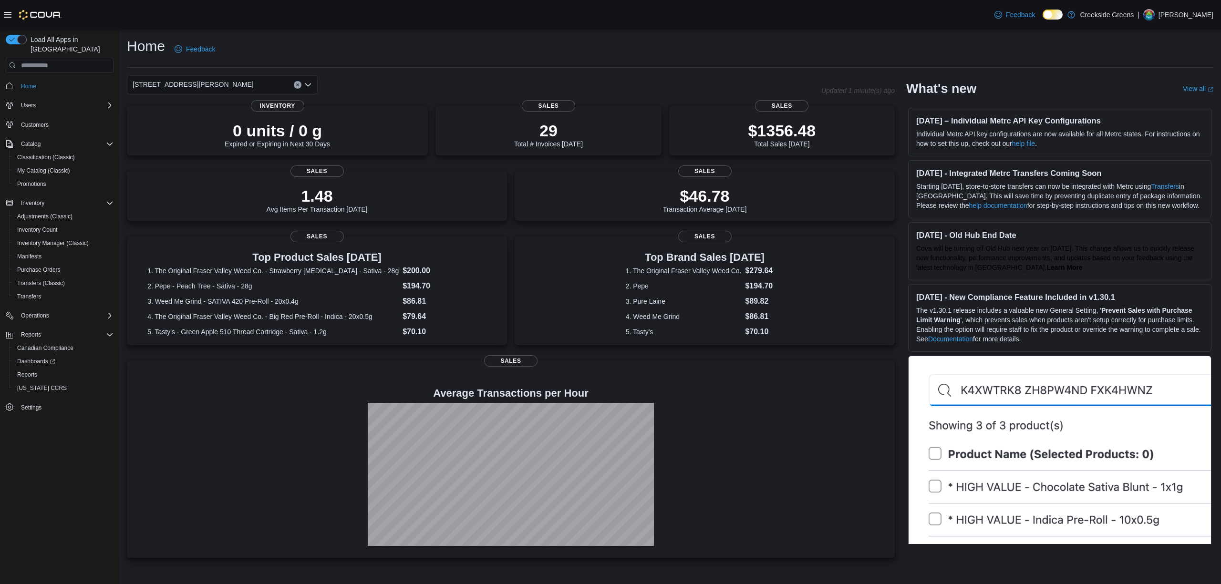
click at [212, 79] on div "[STREET_ADDRESS][PERSON_NAME]" at bounding box center [222, 84] width 191 height 19
click at [189, 111] on span "[STREET_ADDRESS]" at bounding box center [192, 115] width 66 height 10
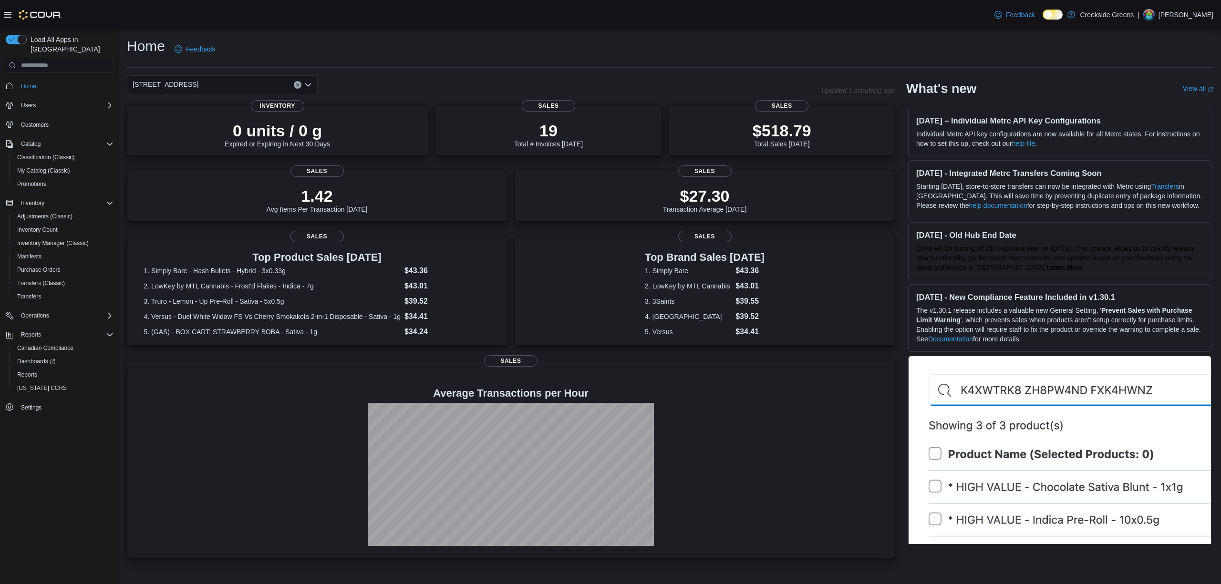
click at [244, 89] on div "1192 Bank Street Combo box. Selected. 1192 Bank Street. Press Backspace to dele…" at bounding box center [222, 84] width 191 height 19
click at [193, 133] on span "[STREET_ADDRESS][PERSON_NAME]" at bounding box center [219, 129] width 121 height 10
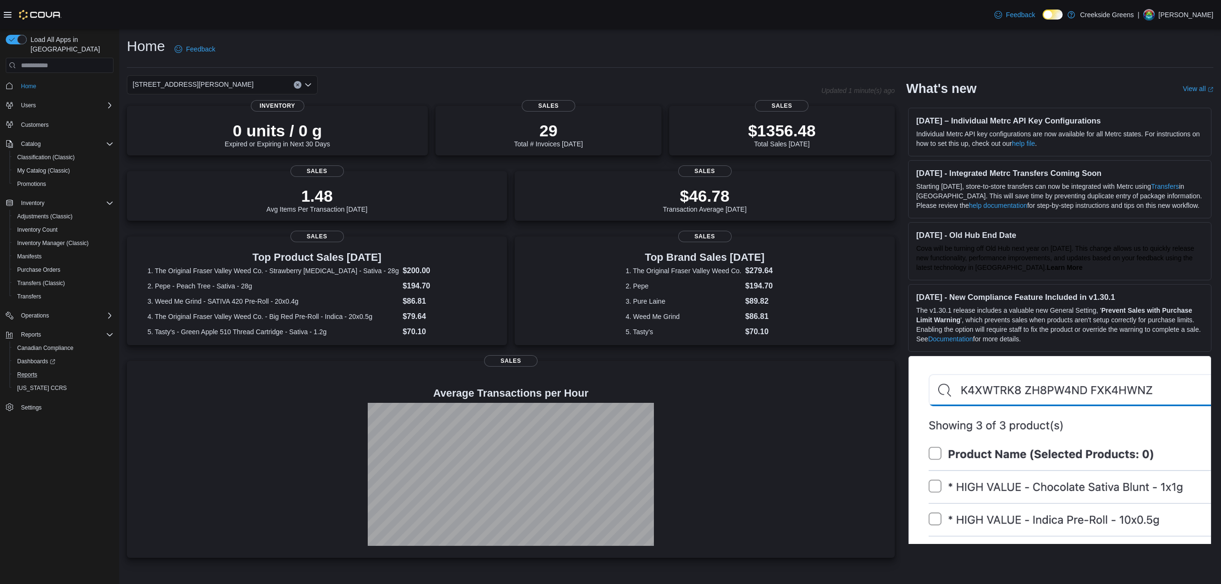
click at [31, 368] on button "Reports" at bounding box center [64, 374] width 108 height 13
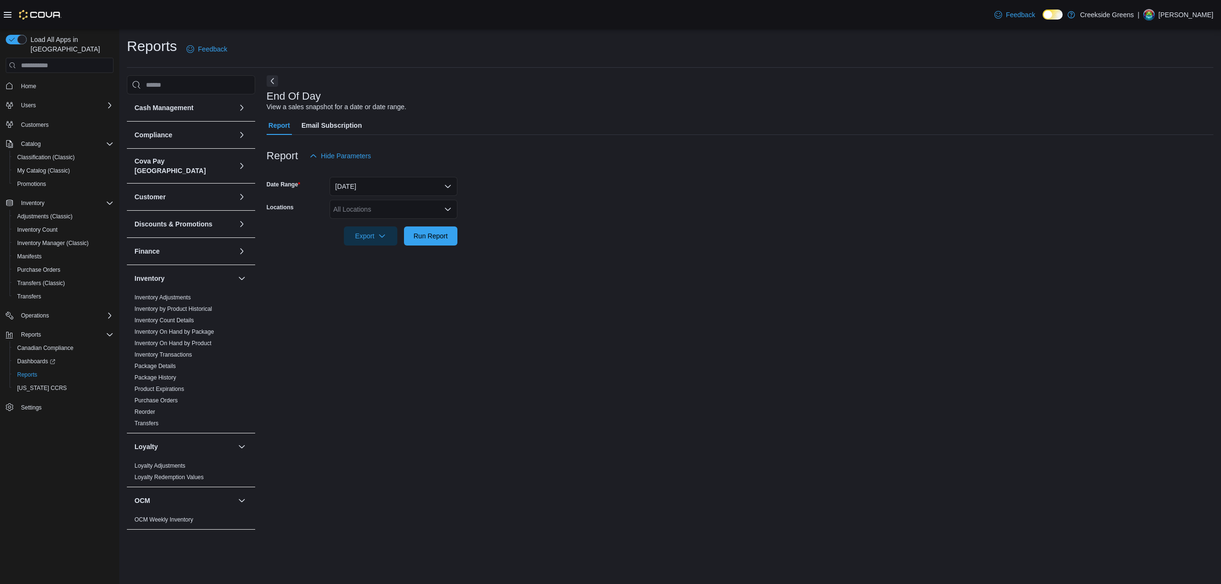
click at [376, 213] on div "All Locations" at bounding box center [393, 209] width 128 height 19
click at [362, 236] on span "[STREET_ADDRESS]" at bounding box center [383, 240] width 66 height 10
click at [547, 237] on form "Date Range Today Locations 1192 Bank Street Combo box. Selected. 1192 Bank Stre…" at bounding box center [740, 205] width 946 height 80
click at [428, 235] on span "Run Report" at bounding box center [430, 236] width 34 height 10
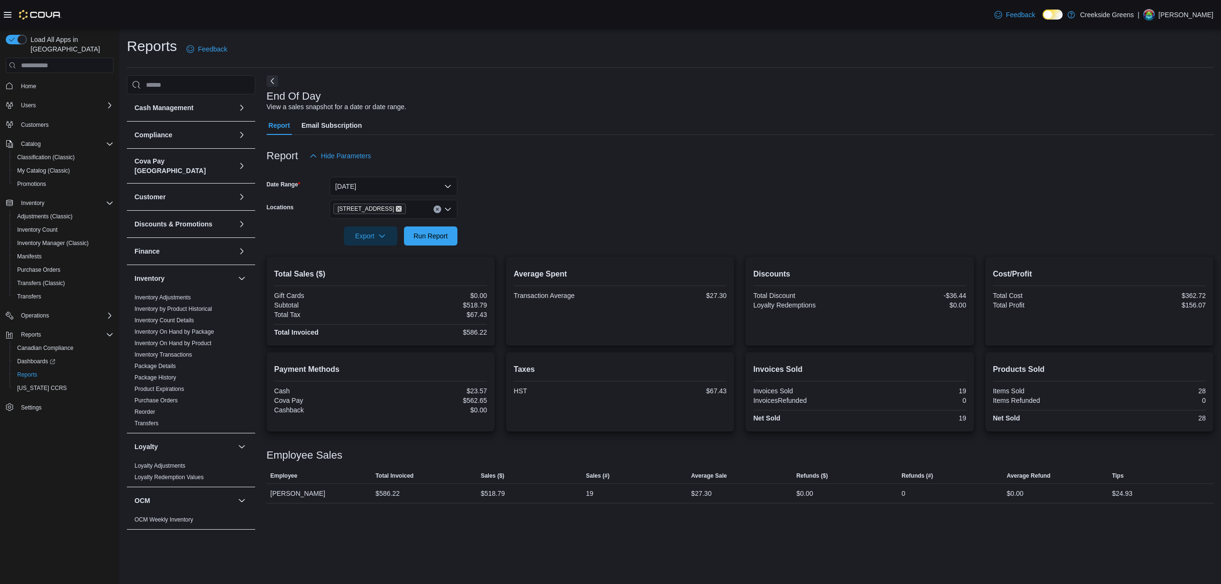
click at [396, 210] on icon "Remove 1192 Bank Street from selection in this group" at bounding box center [399, 209] width 6 height 6
click at [382, 248] on span "[STREET_ADDRESS][PERSON_NAME]" at bounding box center [410, 253] width 121 height 10
click at [666, 223] on div at bounding box center [740, 223] width 946 height 8
click at [429, 236] on span "Run Report" at bounding box center [430, 236] width 34 height 10
click at [414, 208] on icon "Remove 19 Reuben Crescent from selection in this group" at bounding box center [417, 209] width 6 height 6
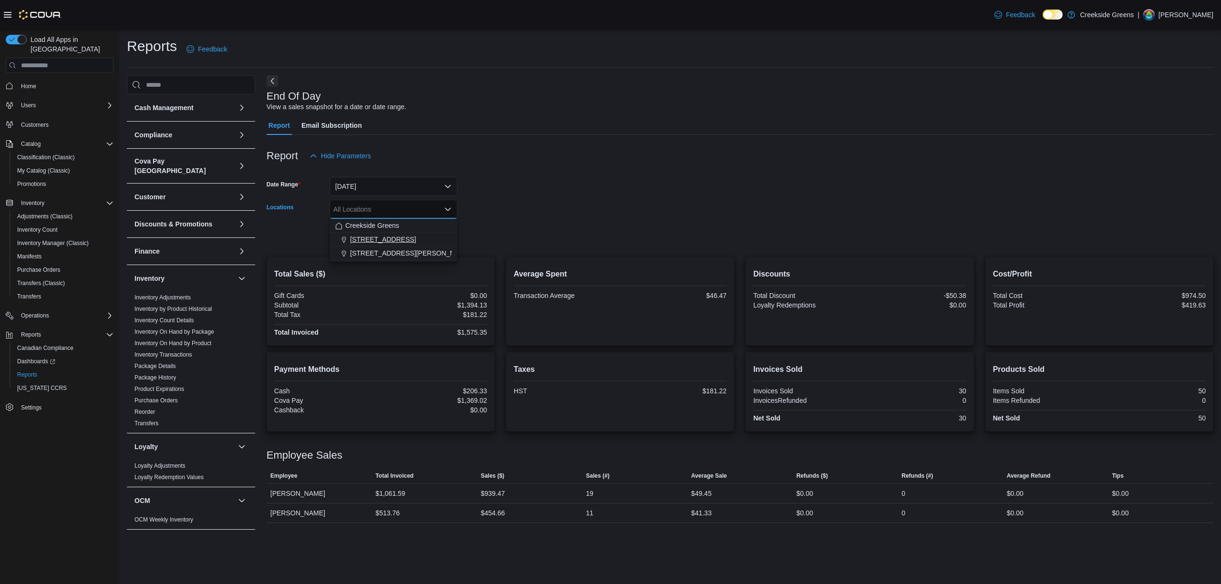
click at [386, 243] on span "1192 Bank Street" at bounding box center [383, 240] width 66 height 10
click at [708, 219] on div at bounding box center [740, 223] width 946 height 8
click at [439, 233] on span "Run Report" at bounding box center [430, 236] width 34 height 10
click at [35, 82] on span "Home" at bounding box center [28, 86] width 15 height 8
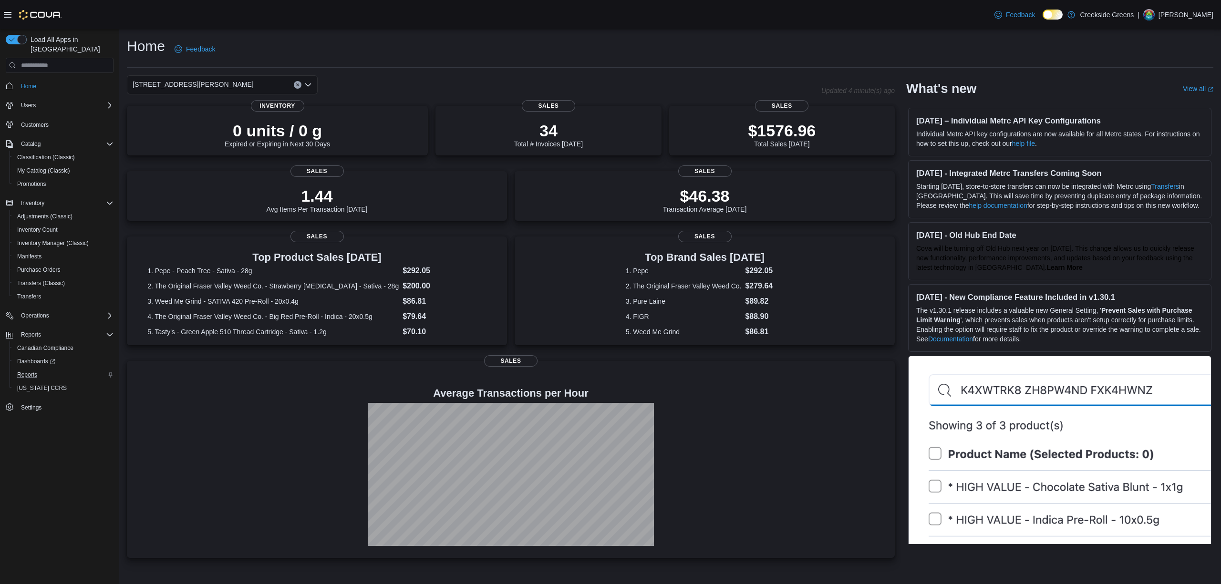
click at [63, 369] on div "Reports" at bounding box center [63, 374] width 100 height 11
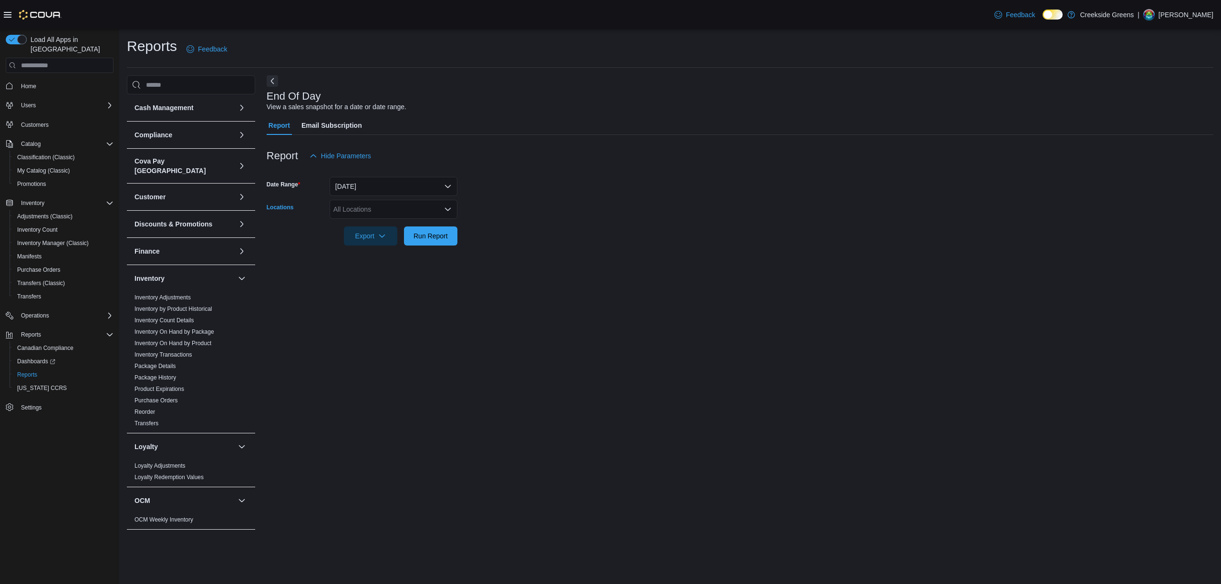
click at [391, 205] on div "All Locations" at bounding box center [393, 209] width 128 height 19
click at [386, 233] on button "1192 Bank Street" at bounding box center [393, 240] width 128 height 14
drag, startPoint x: 607, startPoint y: 240, endPoint x: 544, endPoint y: 240, distance: 62.9
click at [606, 240] on form "Date Range Today Locations 1192 Bank Street Combo box. Selected. 1192 Bank Stre…" at bounding box center [740, 205] width 946 height 80
click at [449, 238] on span "Run Report" at bounding box center [431, 235] width 42 height 19
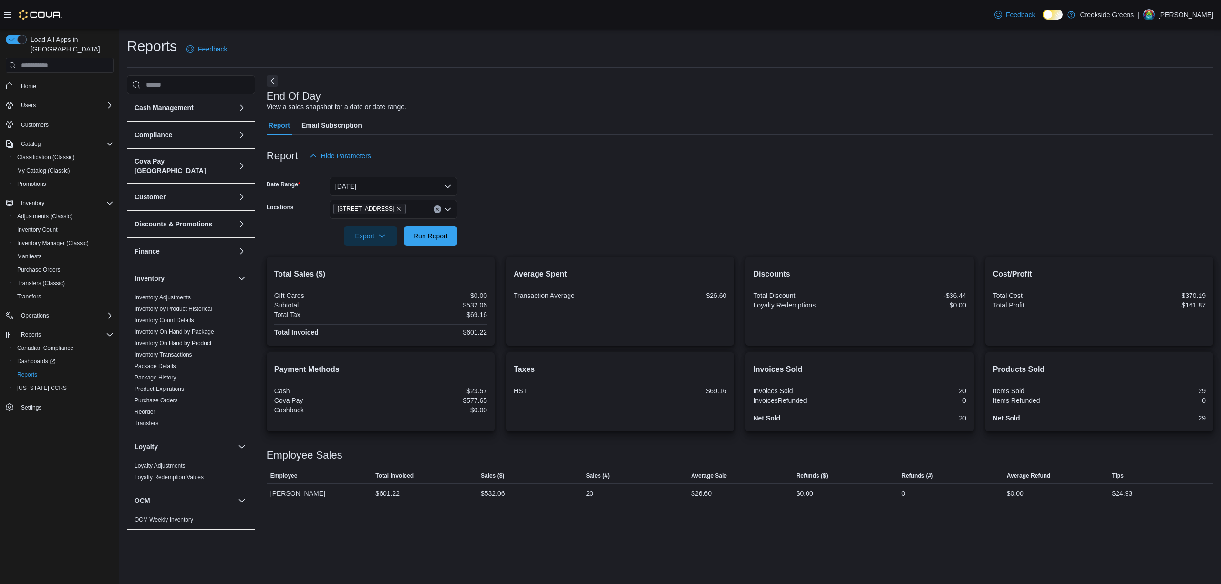
click at [390, 206] on span "1192 Bank Street" at bounding box center [369, 209] width 73 height 10
click at [396, 206] on icon "Remove 1192 Bank Street from selection in this group" at bounding box center [399, 209] width 6 height 6
click at [386, 254] on span "[STREET_ADDRESS][PERSON_NAME]" at bounding box center [410, 253] width 121 height 10
click at [529, 217] on form "Date Range Today Locations 19 Reuben Crescent Export Run Report" at bounding box center [740, 205] width 946 height 80
click at [449, 238] on span "Run Report" at bounding box center [431, 235] width 42 height 19
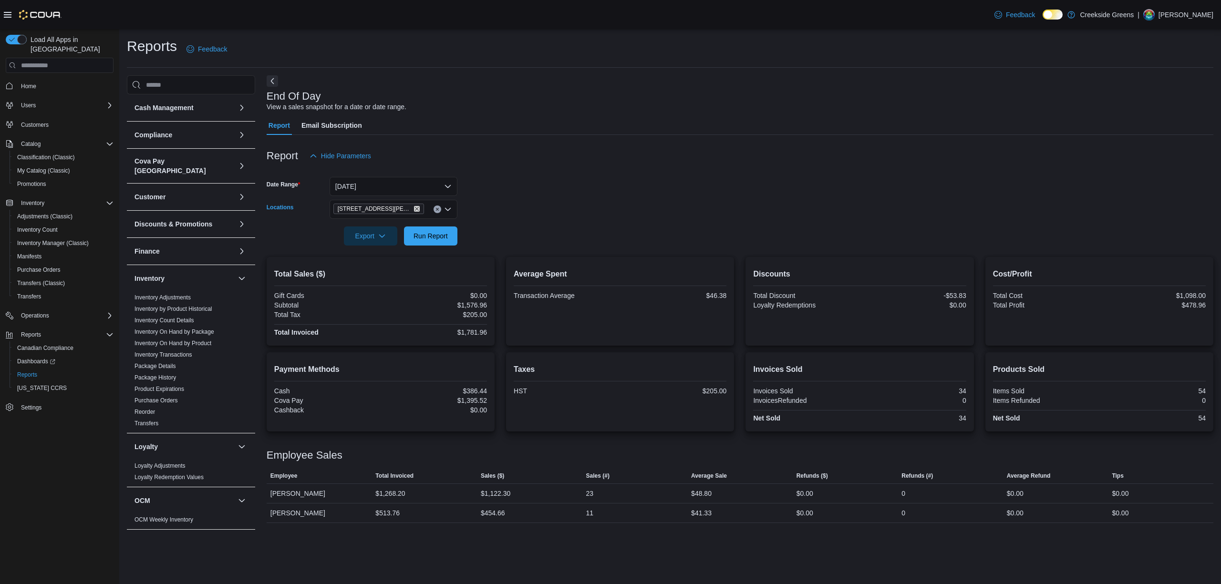
click at [414, 212] on icon "Remove 19 Reuben Crescent from selection in this group" at bounding box center [417, 209] width 6 height 6
click at [384, 236] on span "1192 Bank Street" at bounding box center [383, 240] width 66 height 10
click at [492, 204] on form "Date Range Today Locations 1192 Bank Street Export Run Report" at bounding box center [740, 205] width 946 height 80
click at [442, 235] on span "Run Report" at bounding box center [430, 236] width 34 height 10
click at [396, 207] on icon "Remove 1192 Bank Street from selection in this group" at bounding box center [399, 209] width 6 height 6
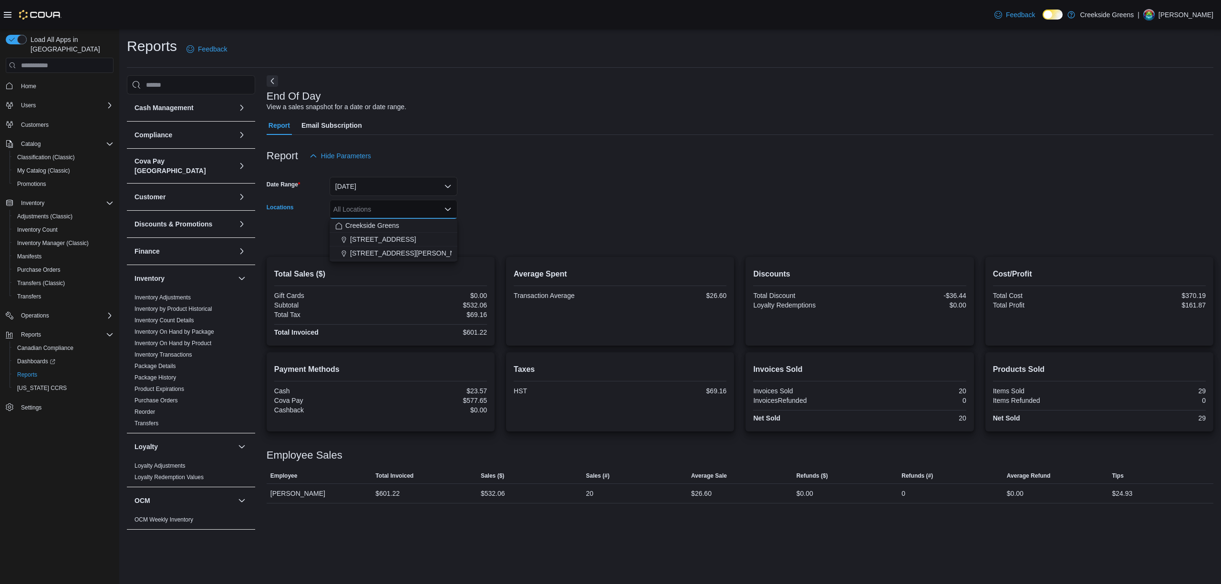
drag, startPoint x: 391, startPoint y: 247, endPoint x: 441, endPoint y: 255, distance: 50.6
click at [391, 247] on button "[STREET_ADDRESS][PERSON_NAME]" at bounding box center [393, 254] width 128 height 14
click at [481, 204] on form "Date Range Today Locations 19 Reuben Crescent Combo box. Selected. 19 Reuben Cr…" at bounding box center [740, 205] width 946 height 80
click at [452, 236] on button "Run Report" at bounding box center [430, 235] width 53 height 19
click at [13, 80] on span "Home" at bounding box center [60, 86] width 108 height 12
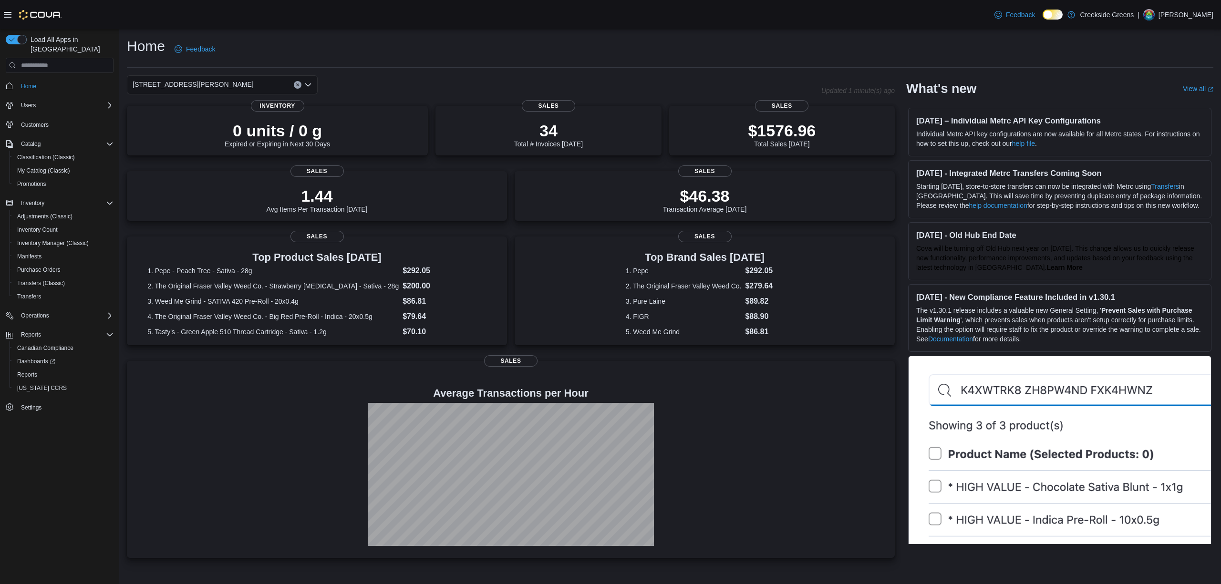
click at [416, 20] on div "Feedback Dark Mode Creekside Greens | Pat McCaffrey" at bounding box center [610, 14] width 1221 height 29
click at [250, 86] on div "[STREET_ADDRESS][PERSON_NAME]" at bounding box center [222, 84] width 191 height 19
click at [166, 116] on span "1192 Bank Street" at bounding box center [192, 115] width 66 height 10
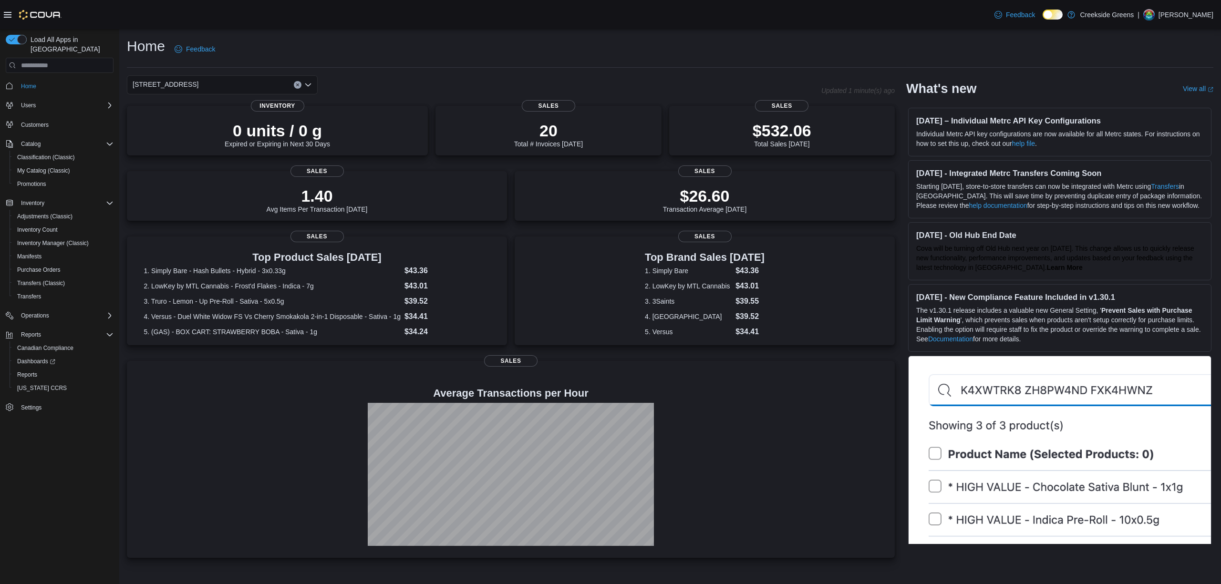
click at [230, 84] on div "1192 Bank Street Combo box. Selected. 1192 Bank Street. Press Backspace to dele…" at bounding box center [222, 84] width 191 height 19
click at [193, 125] on span "[STREET_ADDRESS][PERSON_NAME]" at bounding box center [219, 129] width 121 height 10
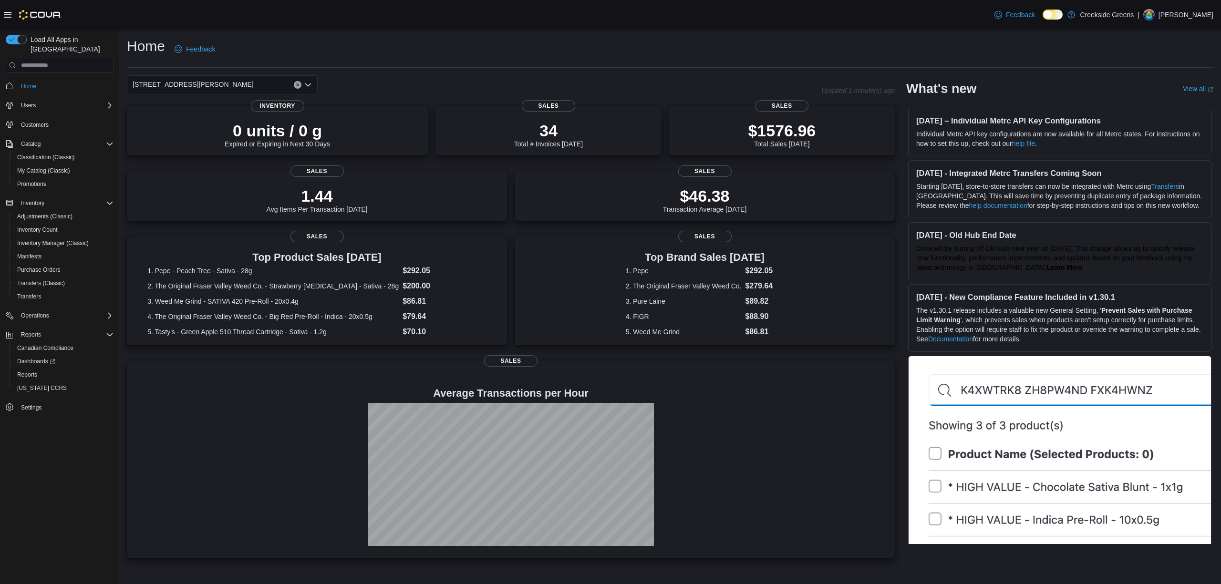
click at [216, 81] on div "[STREET_ADDRESS][PERSON_NAME]" at bounding box center [222, 84] width 191 height 19
click at [176, 113] on span "1192 Bank Street" at bounding box center [192, 115] width 66 height 10
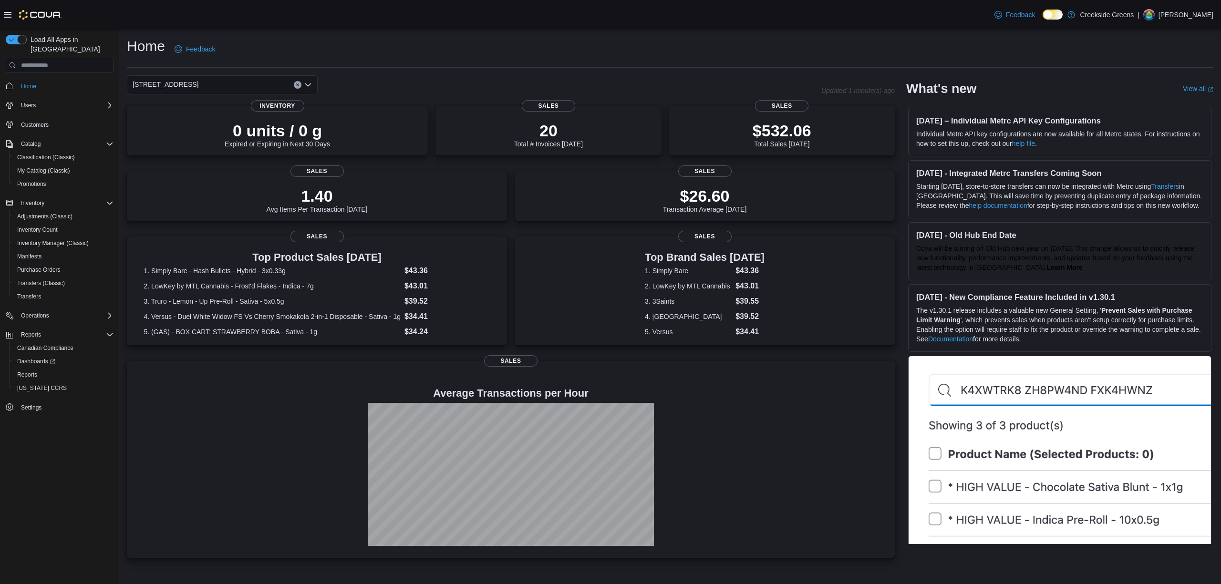
click at [197, 88] on div "1192 Bank Street" at bounding box center [222, 84] width 191 height 19
drag, startPoint x: 196, startPoint y: 91, endPoint x: 185, endPoint y: 128, distance: 39.2
click at [185, 128] on span "[STREET_ADDRESS][PERSON_NAME]" at bounding box center [219, 129] width 121 height 10
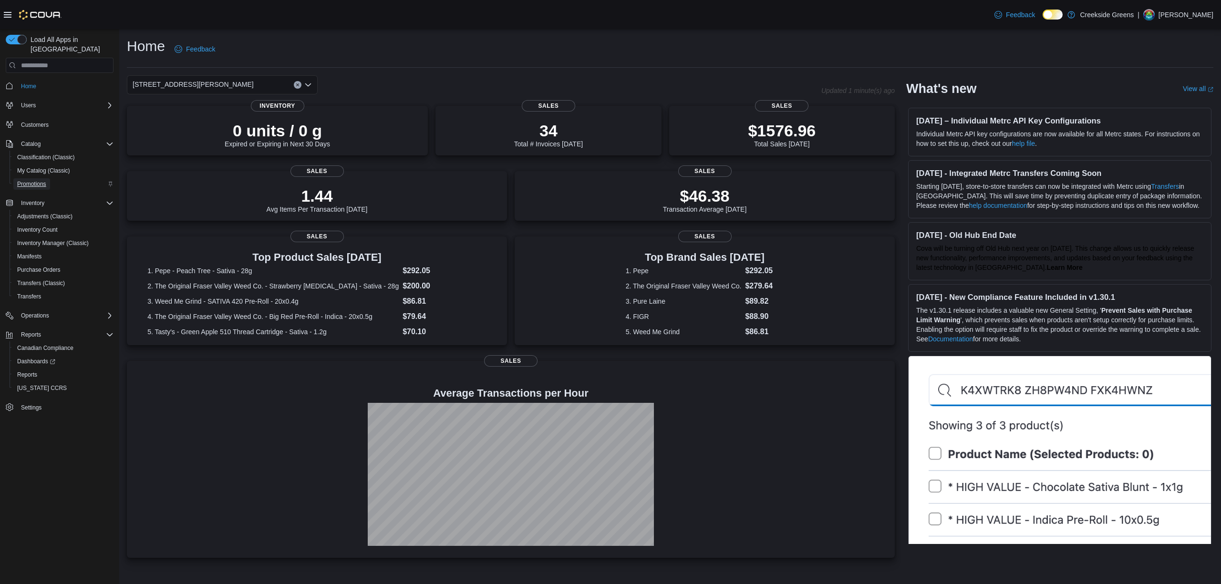
click at [48, 178] on link "Promotions" at bounding box center [31, 183] width 37 height 11
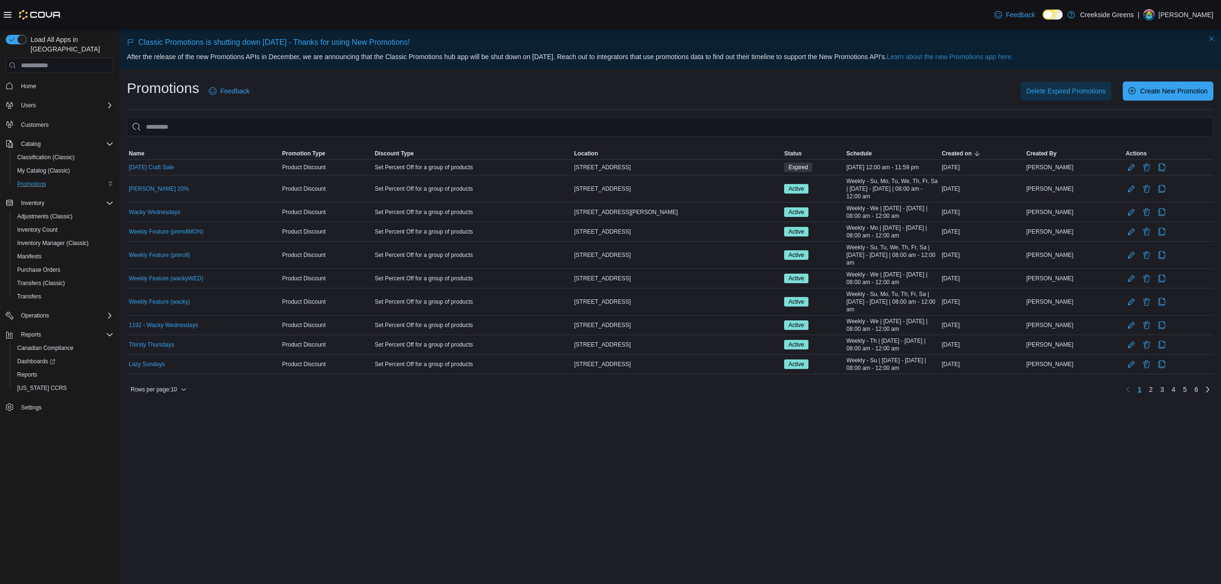
click at [330, 107] on div "Promotions Feedback Delete Expired Promotions Create New Promotion" at bounding box center [670, 94] width 1086 height 31
click at [324, 111] on div "Promotions Feedback Delete Expired Promotions Create New Promotion Sorting This…" at bounding box center [670, 238] width 1086 height 319
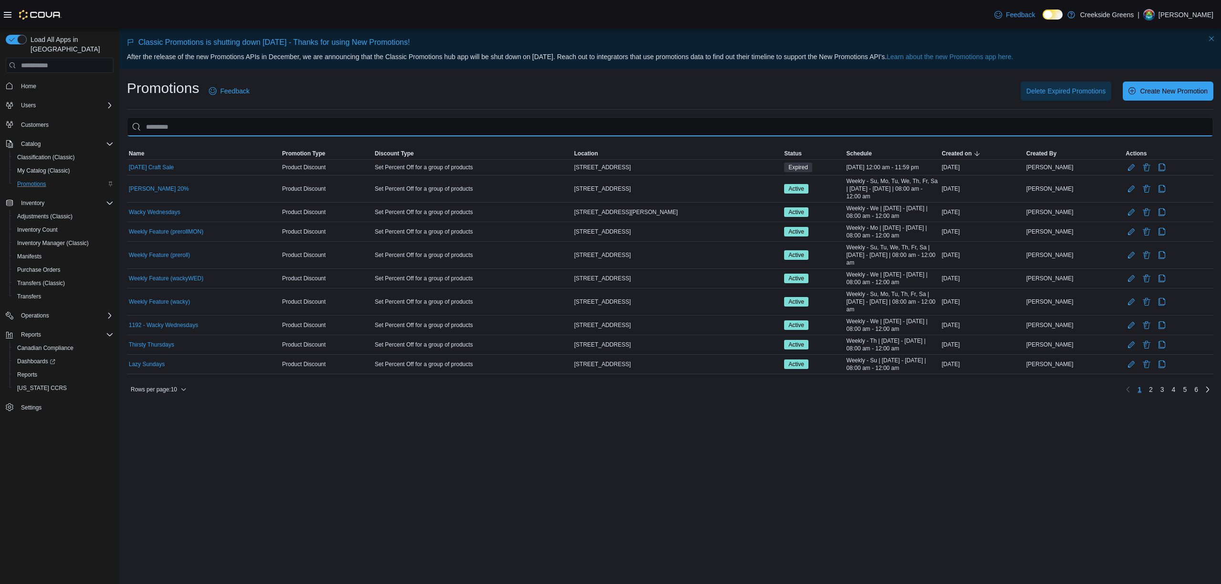
click at [321, 117] on input "This is a search bar. As you type, the results lower in the page will automatic…" at bounding box center [670, 126] width 1086 height 19
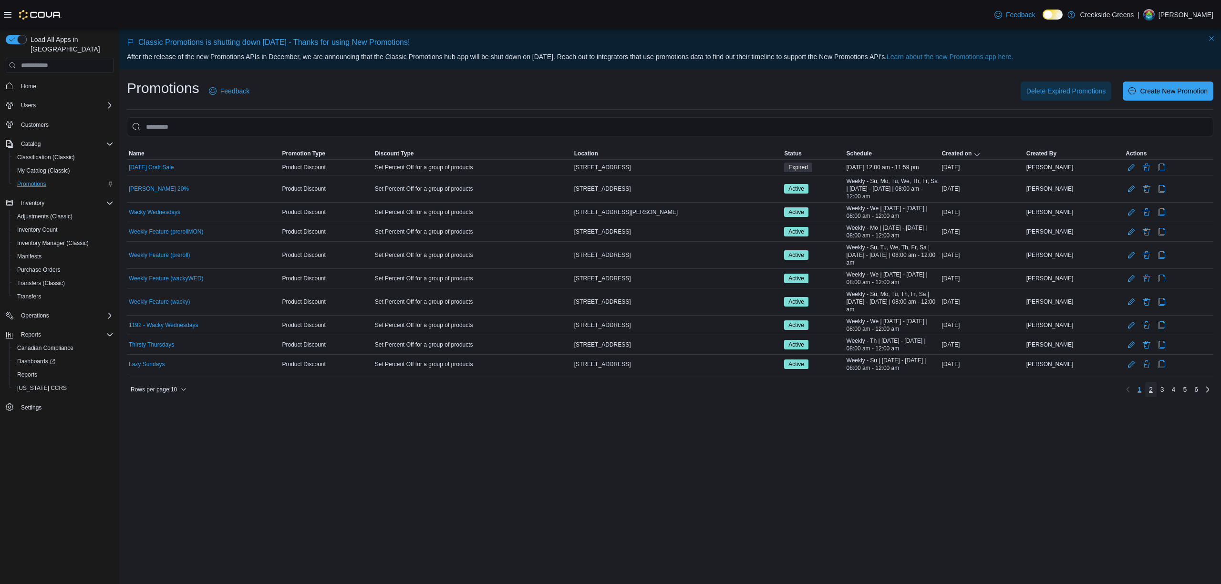
click at [1153, 390] on link "2" at bounding box center [1150, 389] width 11 height 15
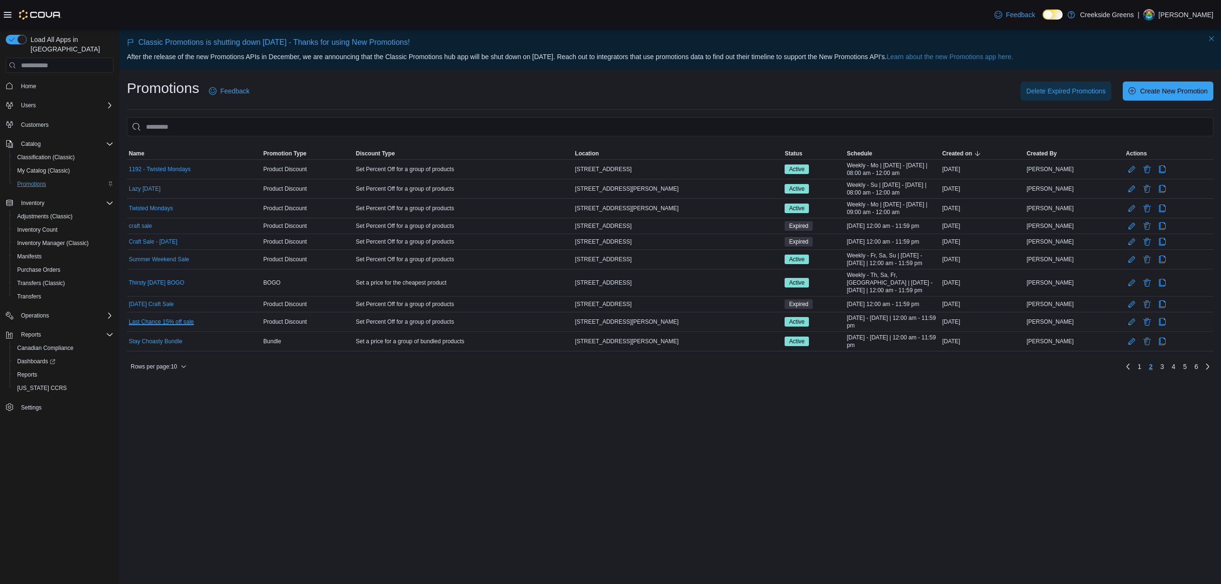
click at [172, 324] on link "Last Chance 15% off sale" at bounding box center [161, 322] width 65 height 8
click at [1164, 369] on link "3" at bounding box center [1161, 366] width 11 height 15
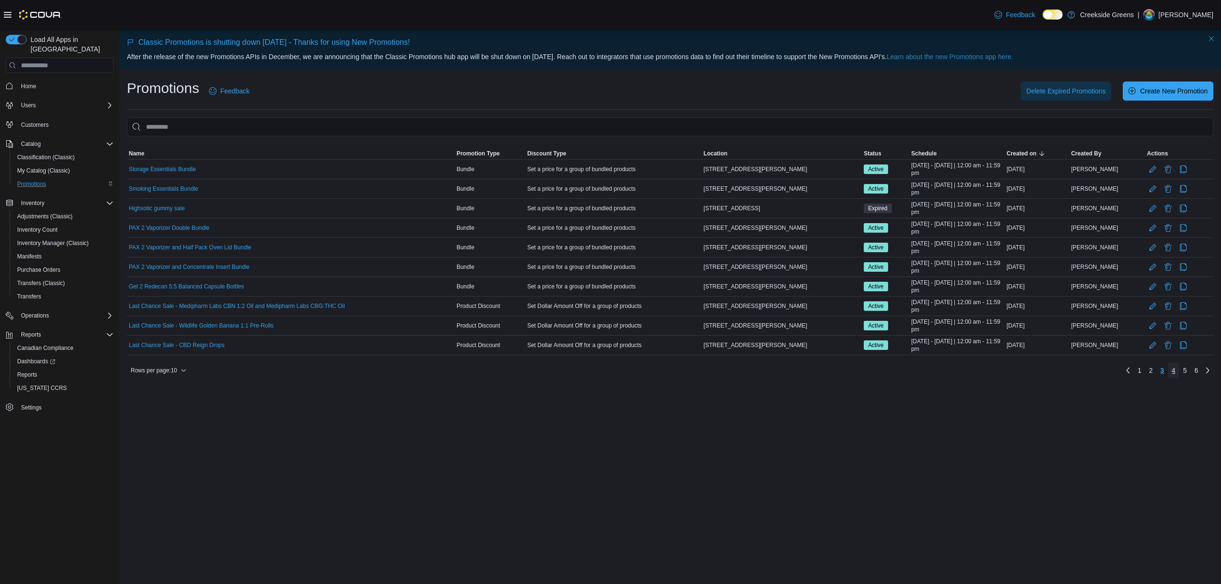
click at [1170, 371] on link "4" at bounding box center [1173, 370] width 11 height 15
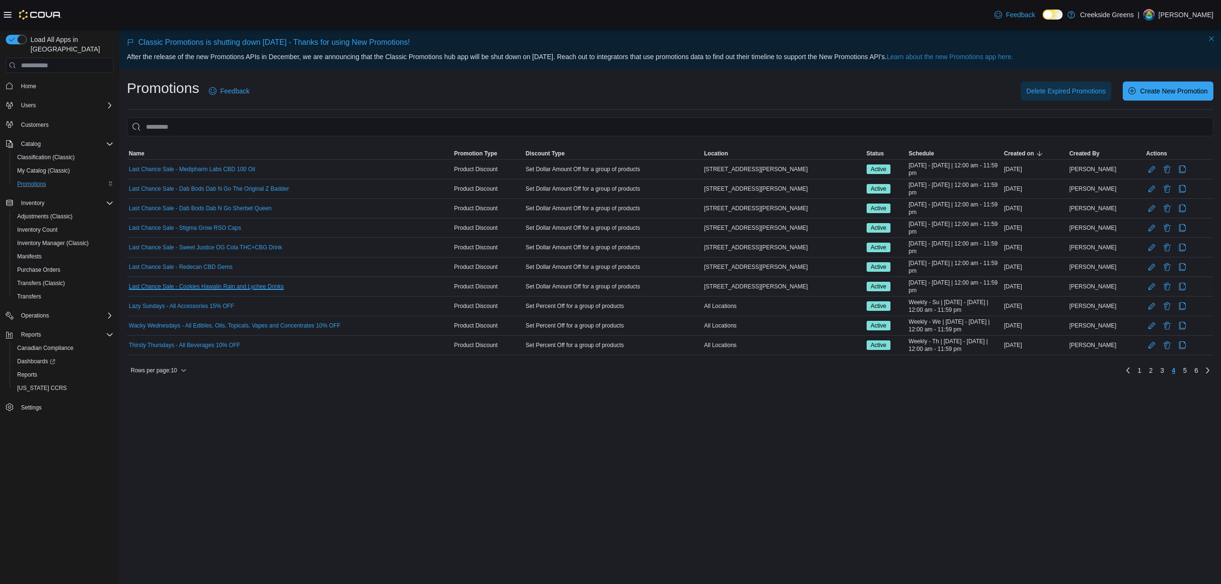
click at [224, 284] on link "Last Chance Sale - Cookies Hawaiin Rain and Lychee Drinks" at bounding box center [206, 287] width 155 height 8
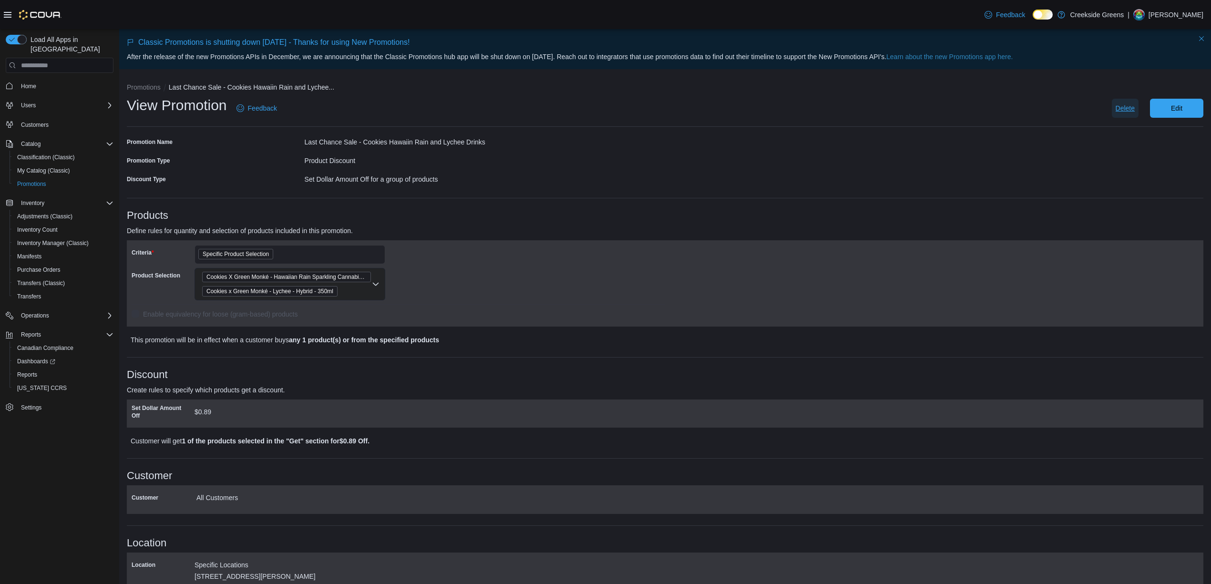
click at [1135, 111] on span "Delete" at bounding box center [1125, 108] width 19 height 10
click at [1136, 164] on span "Delete" at bounding box center [1133, 161] width 19 height 10
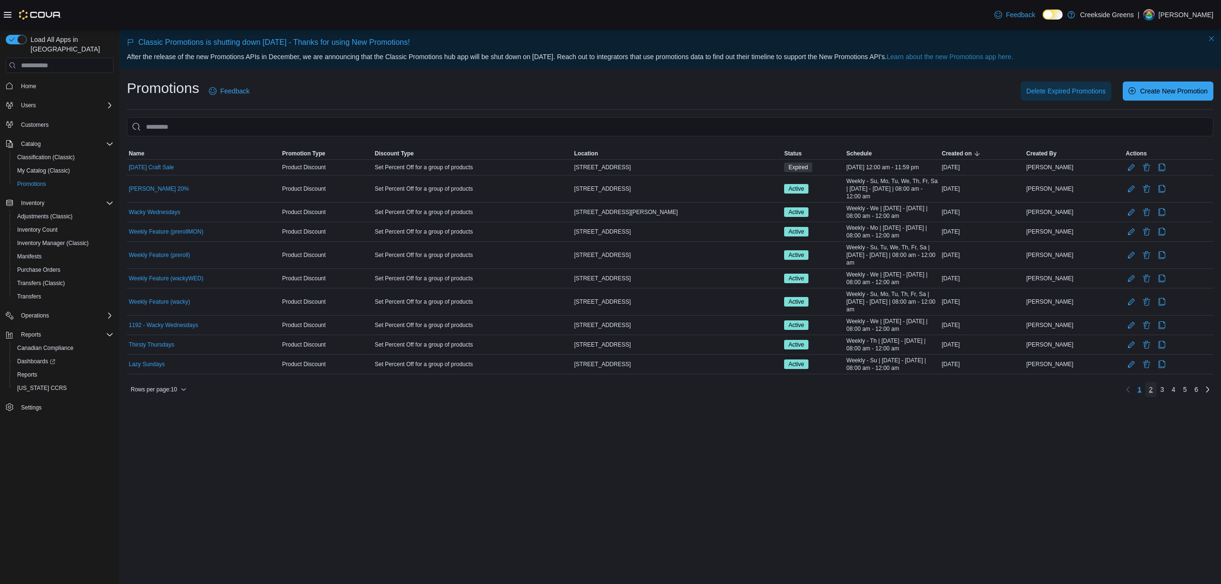
click at [1147, 391] on link "2" at bounding box center [1150, 389] width 11 height 15
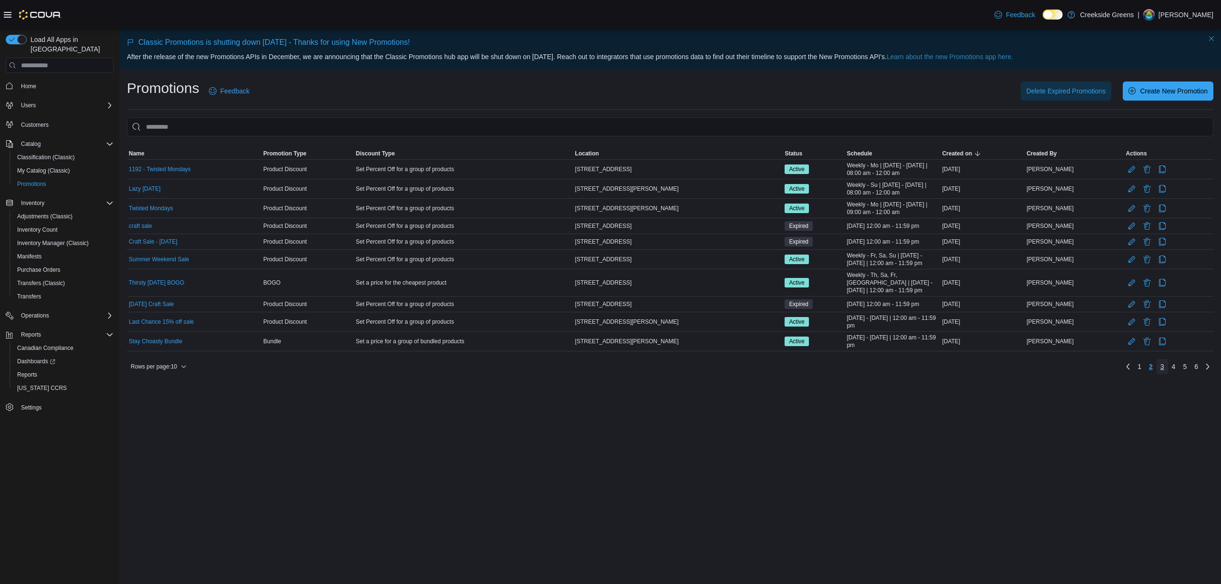
click at [1160, 367] on span "3" at bounding box center [1162, 367] width 4 height 10
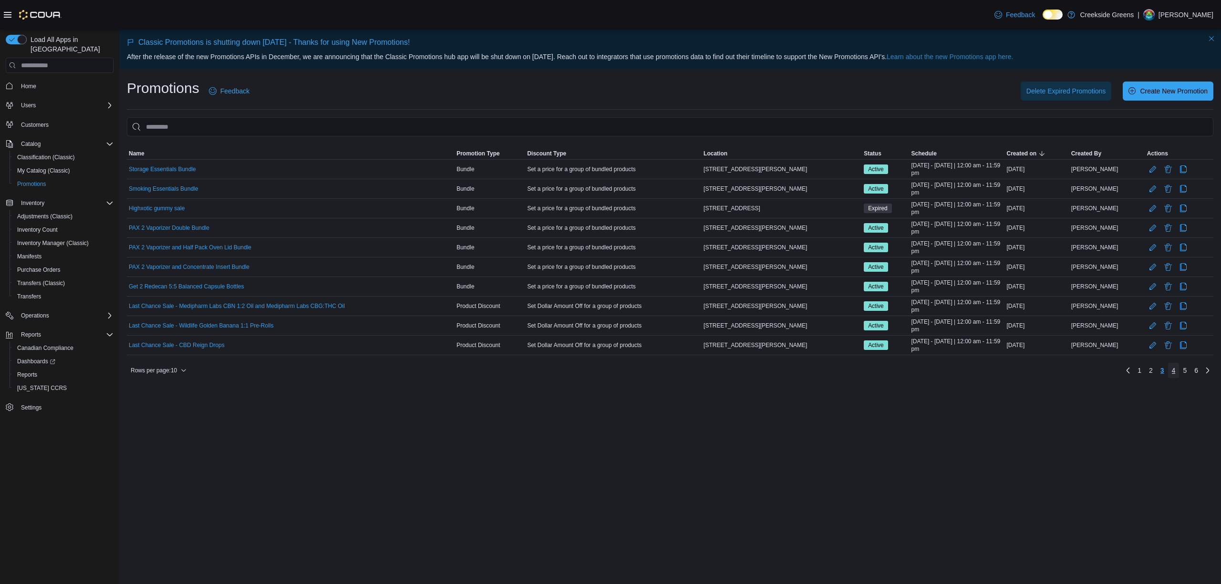
click at [1172, 373] on span "4" at bounding box center [1174, 371] width 4 height 10
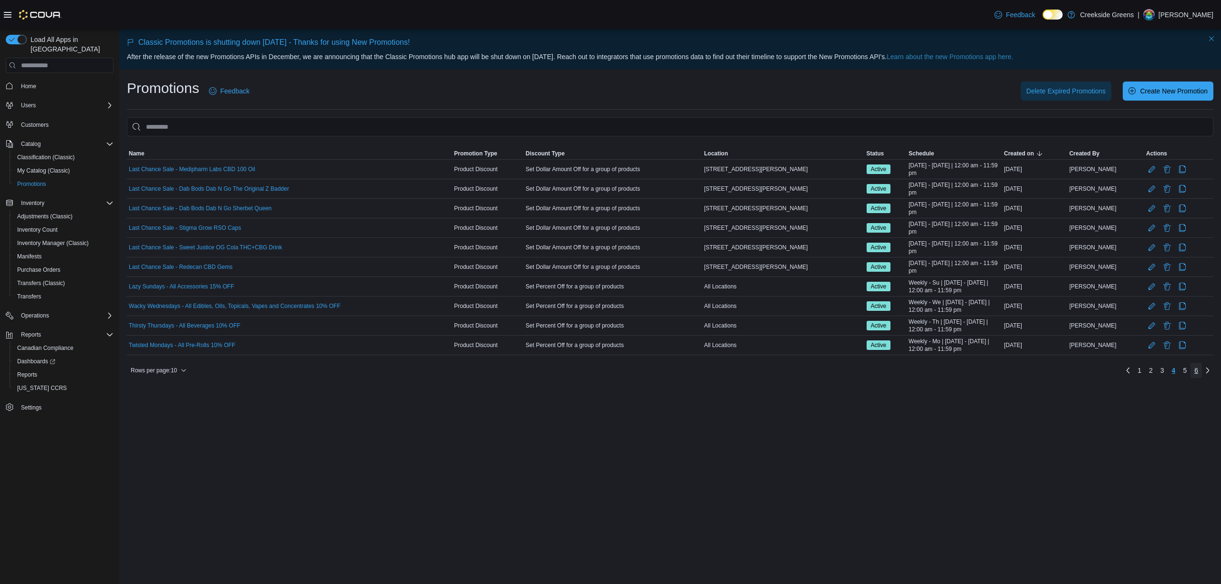
click at [1191, 370] on link "6" at bounding box center [1195, 370] width 11 height 15
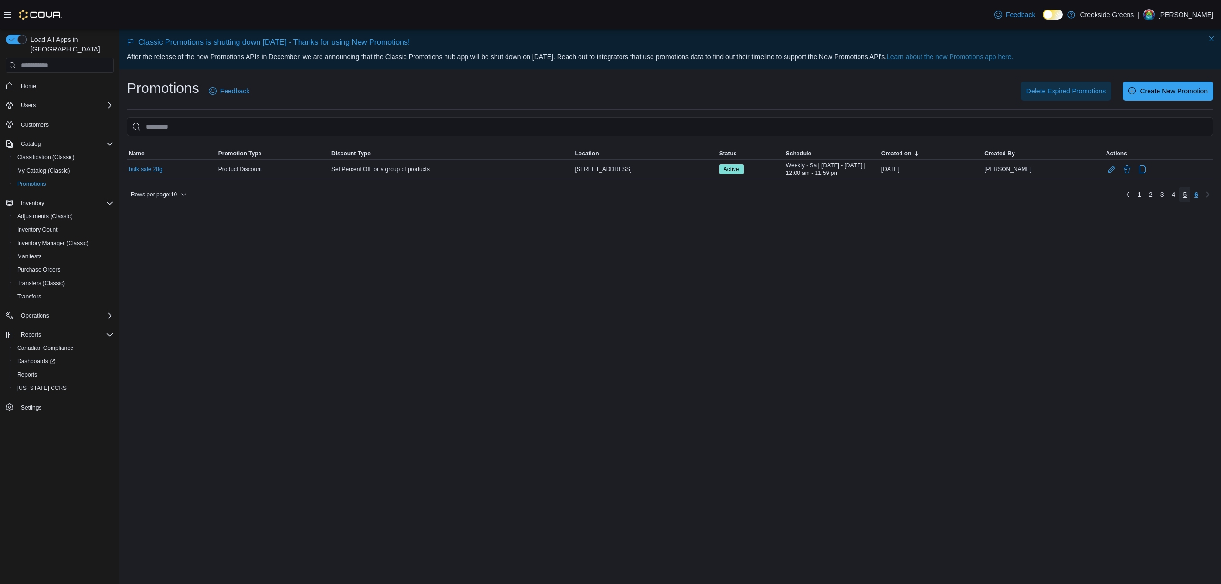
click at [1188, 195] on link "5" at bounding box center [1184, 194] width 11 height 15
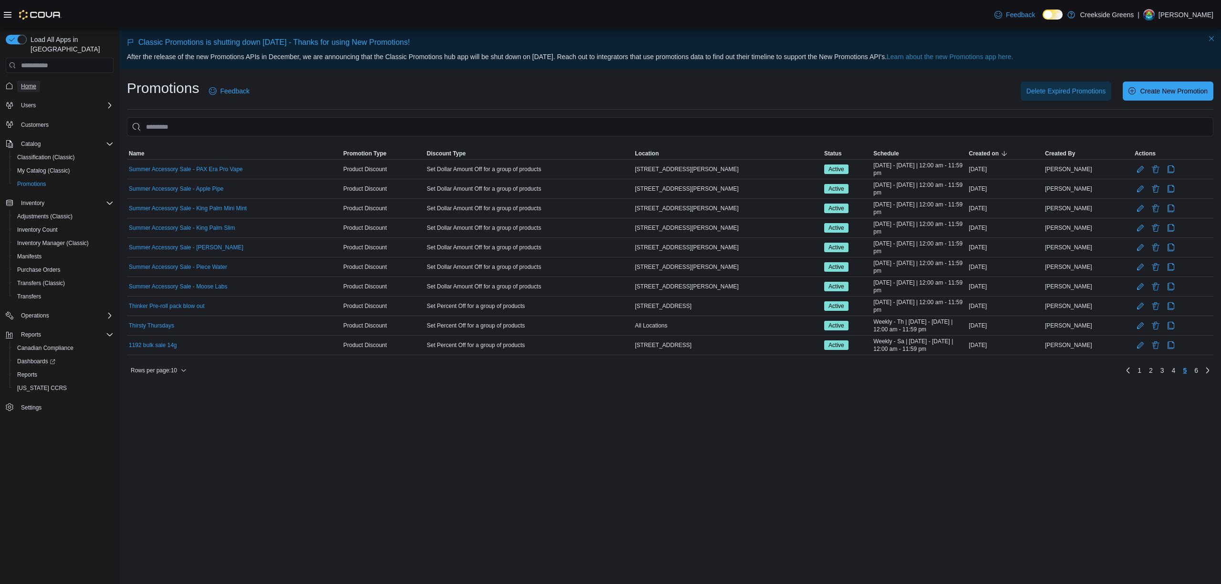
click at [37, 81] on link "Home" at bounding box center [28, 86] width 23 height 11
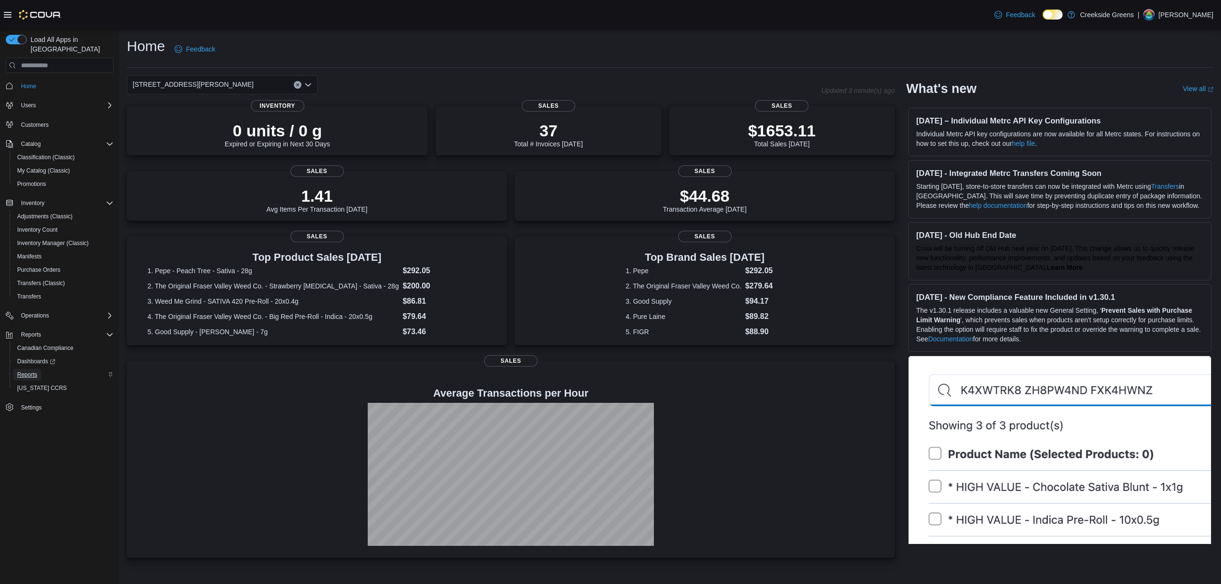
click at [36, 371] on span "Reports" at bounding box center [27, 375] width 20 height 8
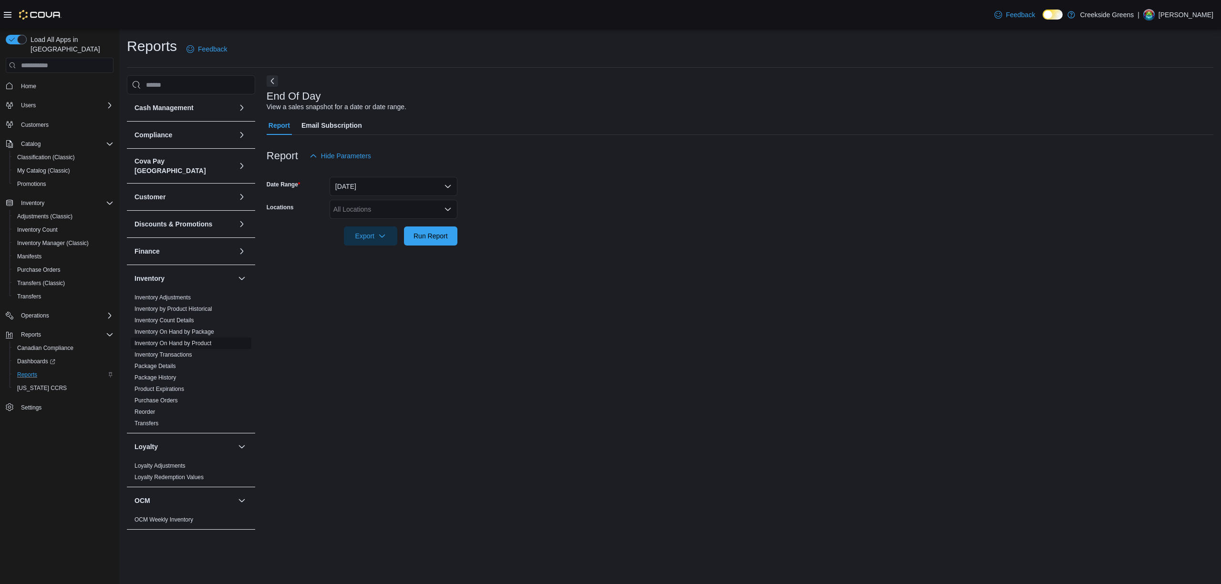
click at [206, 340] on link "Inventory On Hand by Product" at bounding box center [172, 343] width 77 height 7
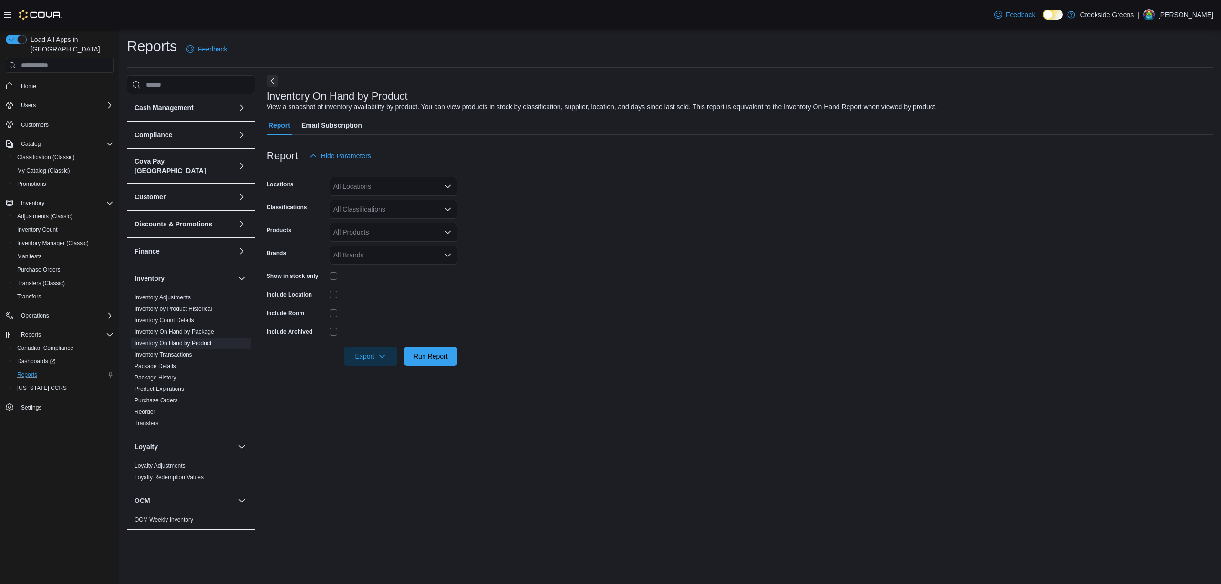
click at [385, 188] on div "All Locations" at bounding box center [393, 186] width 128 height 19
click at [390, 227] on span "[STREET_ADDRESS][PERSON_NAME]" at bounding box center [410, 231] width 121 height 10
click at [609, 216] on form "Locations 19 Reuben Crescent Combo box. Selected. 19 Reuben Crescent. Press Bac…" at bounding box center [740, 265] width 946 height 200
click at [382, 208] on div "All Classifications" at bounding box center [393, 209] width 128 height 19
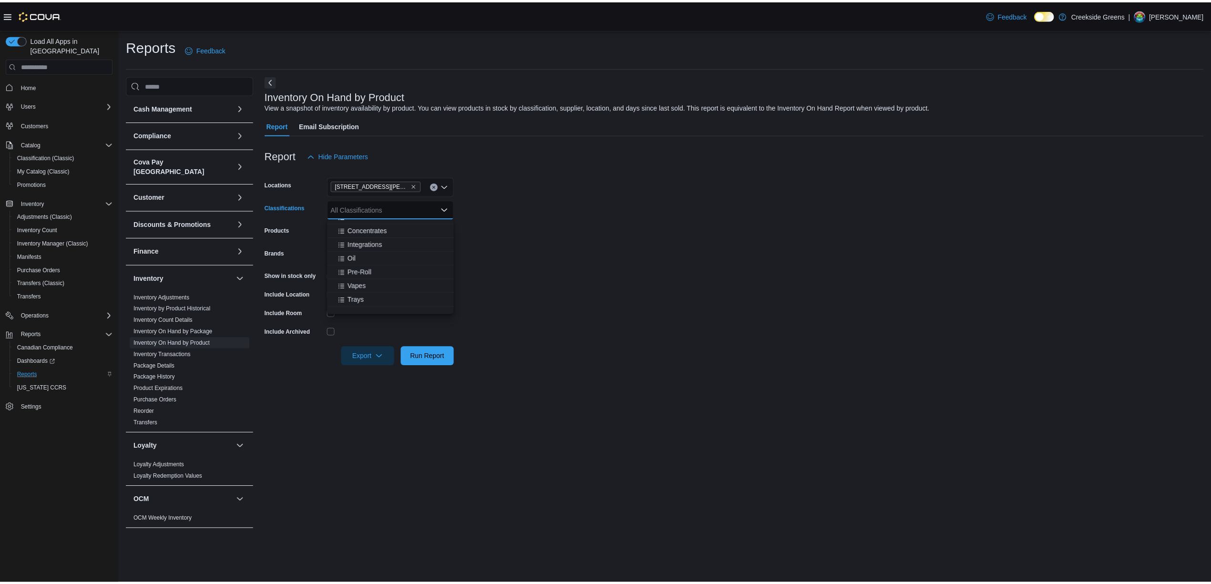
scroll to position [127, 0]
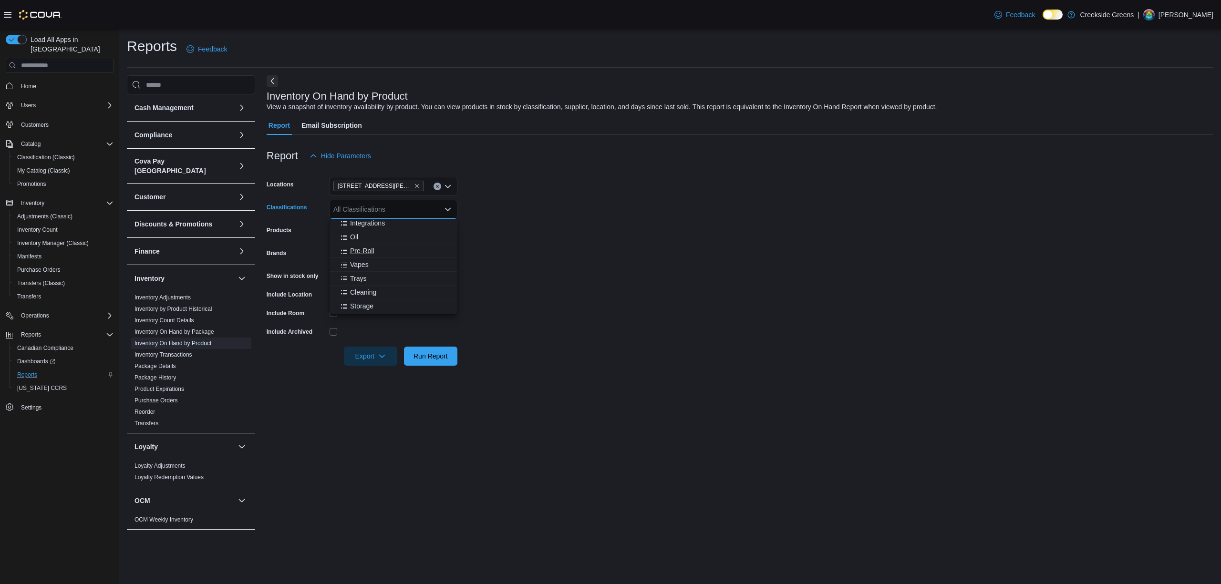
click at [372, 244] on button "Pre-Roll" at bounding box center [393, 251] width 128 height 14
click at [518, 263] on form "Locations 19 Reuben Crescent Classifications Pre-Roll Combo box. Selected. Pre-…" at bounding box center [740, 265] width 946 height 200
drag, startPoint x: 443, startPoint y: 359, endPoint x: 460, endPoint y: 357, distance: 16.8
click at [444, 359] on span "Run Report" at bounding box center [430, 356] width 34 height 10
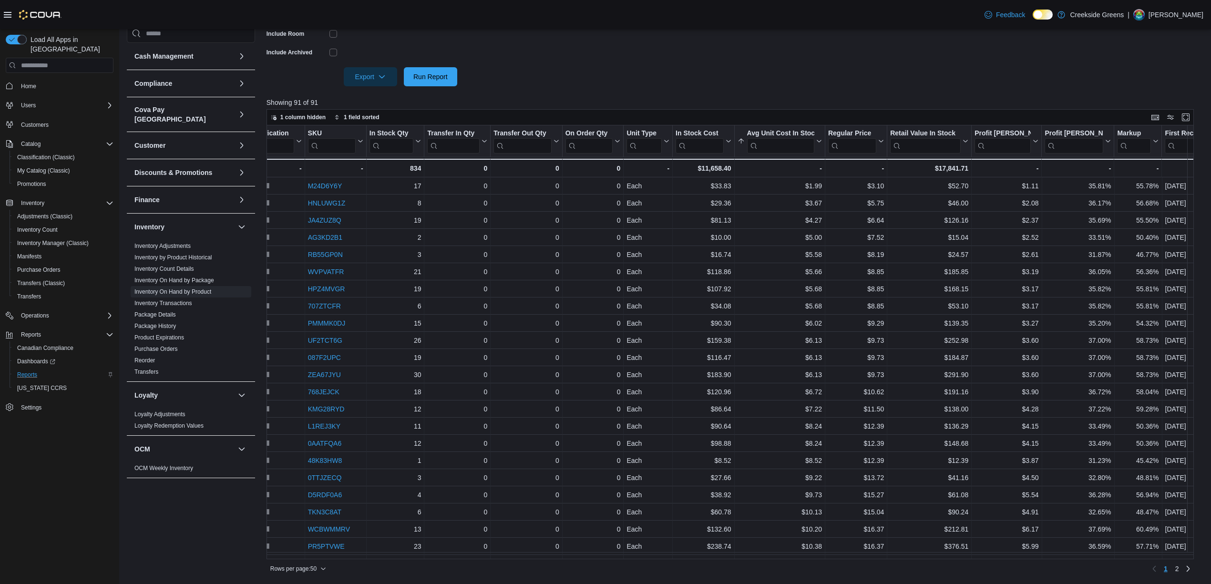
scroll to position [0, 349]
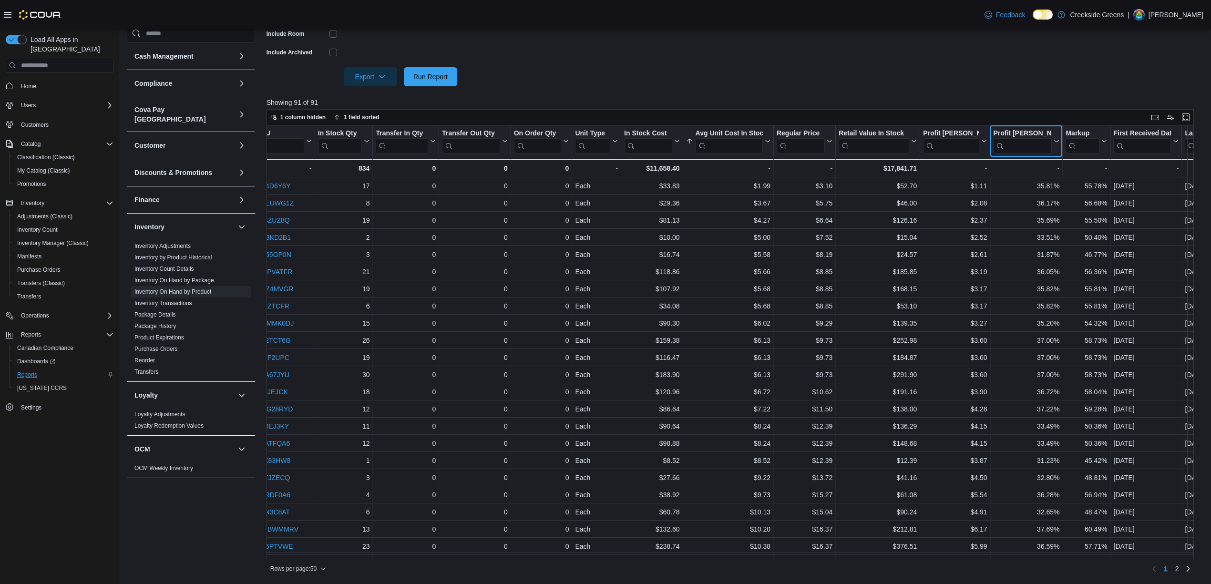
click at [1053, 145] on button "Profit Margin (%)" at bounding box center [1026, 141] width 66 height 24
drag, startPoint x: 1038, startPoint y: 178, endPoint x: 1124, endPoint y: 115, distance: 106.4
click at [1038, 178] on span "Sort Low-High" at bounding box center [1033, 178] width 36 height 8
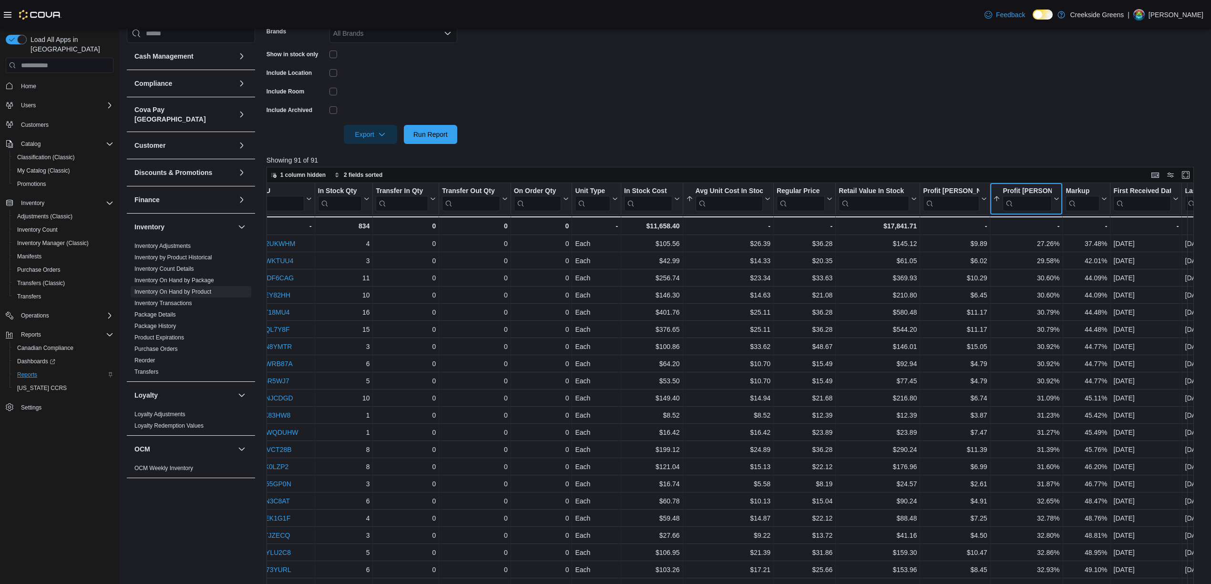
scroll to position [279, 0]
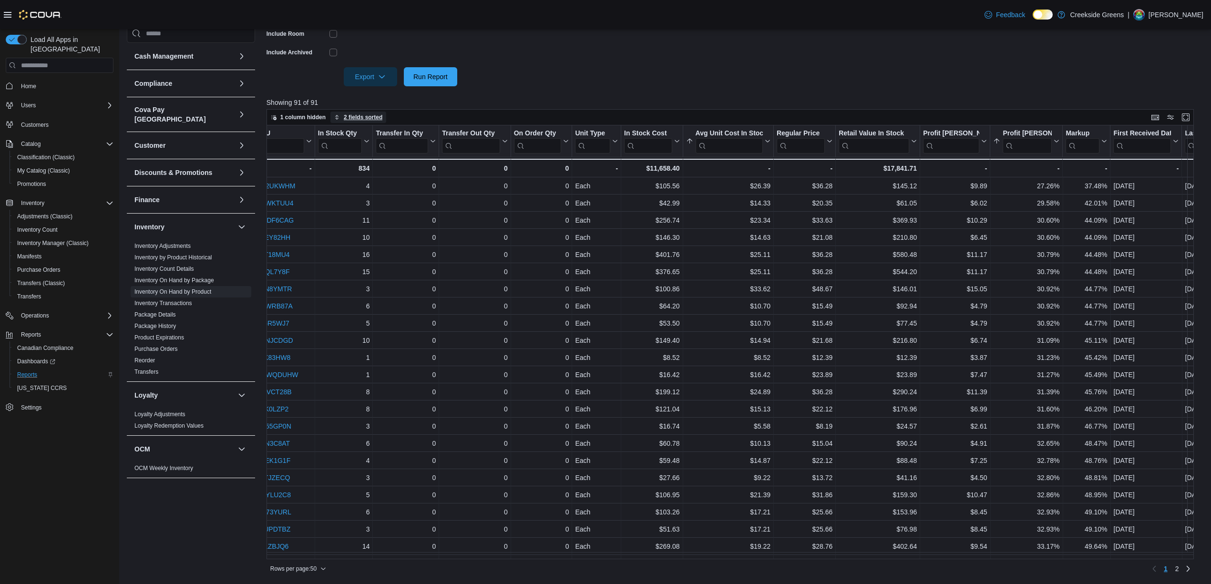
click at [355, 121] on span "2 fields sorted" at bounding box center [358, 117] width 48 height 11
click at [340, 134] on button "Remove Avg Unit Cost In Stock from data grid sort" at bounding box center [339, 138] width 11 height 11
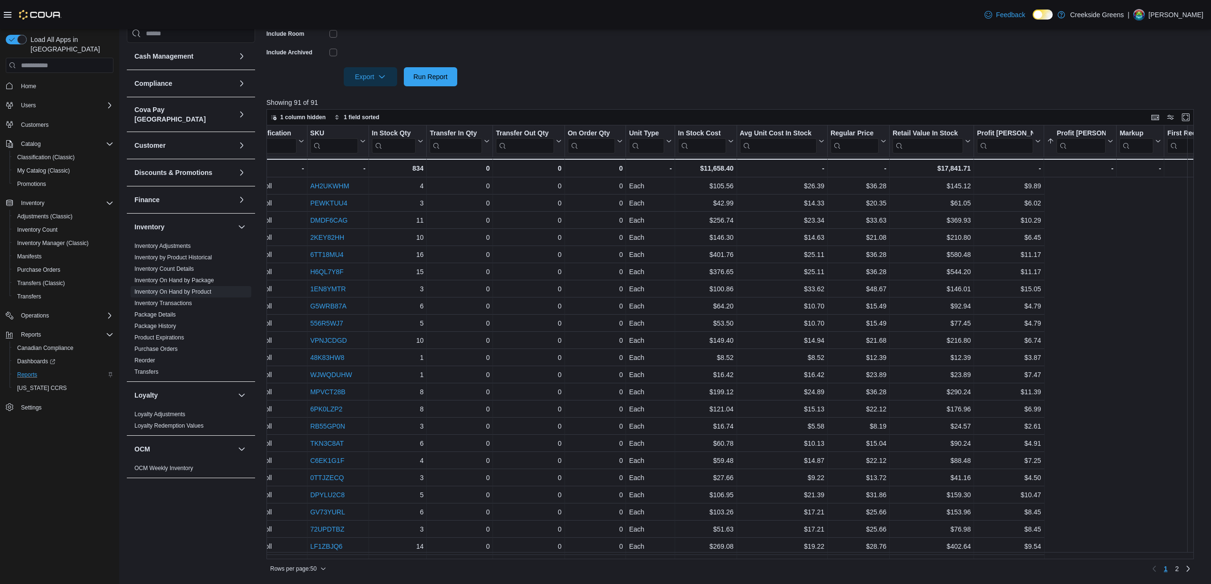
scroll to position [0, 0]
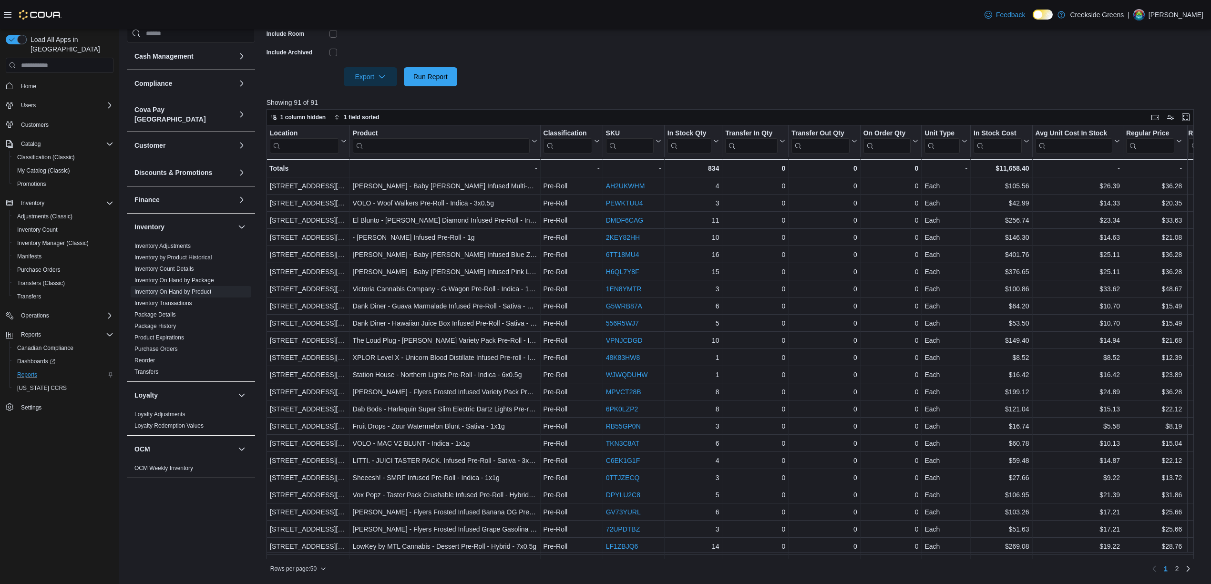
drag, startPoint x: 681, startPoint y: 559, endPoint x: 737, endPoint y: 562, distance: 56.3
click at [737, 562] on div "Rows per page : 50 Page 1 of 2 1 2" at bounding box center [731, 567] width 928 height 17
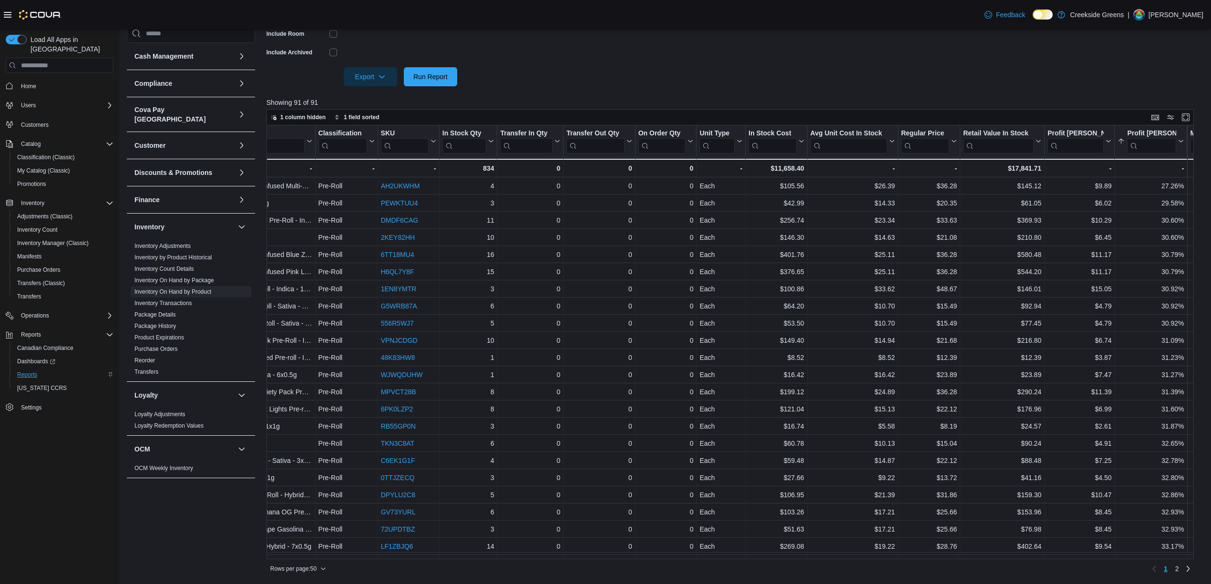
scroll to position [0, 344]
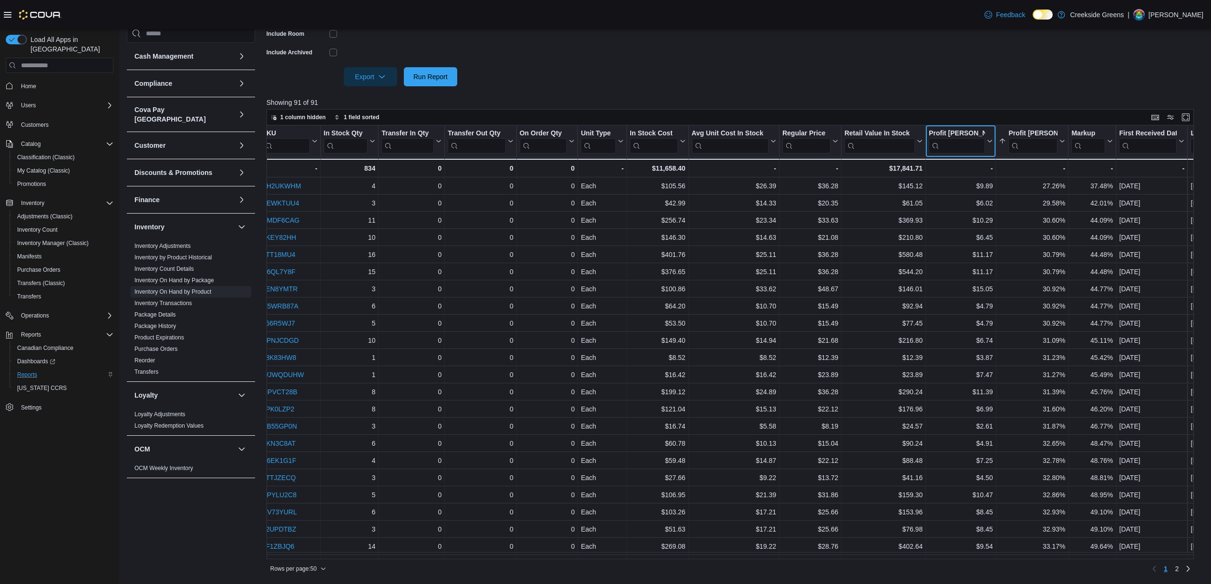
click at [986, 142] on icon at bounding box center [989, 141] width 8 height 6
click at [971, 174] on span "Sort Low-High" at bounding box center [967, 178] width 36 height 8
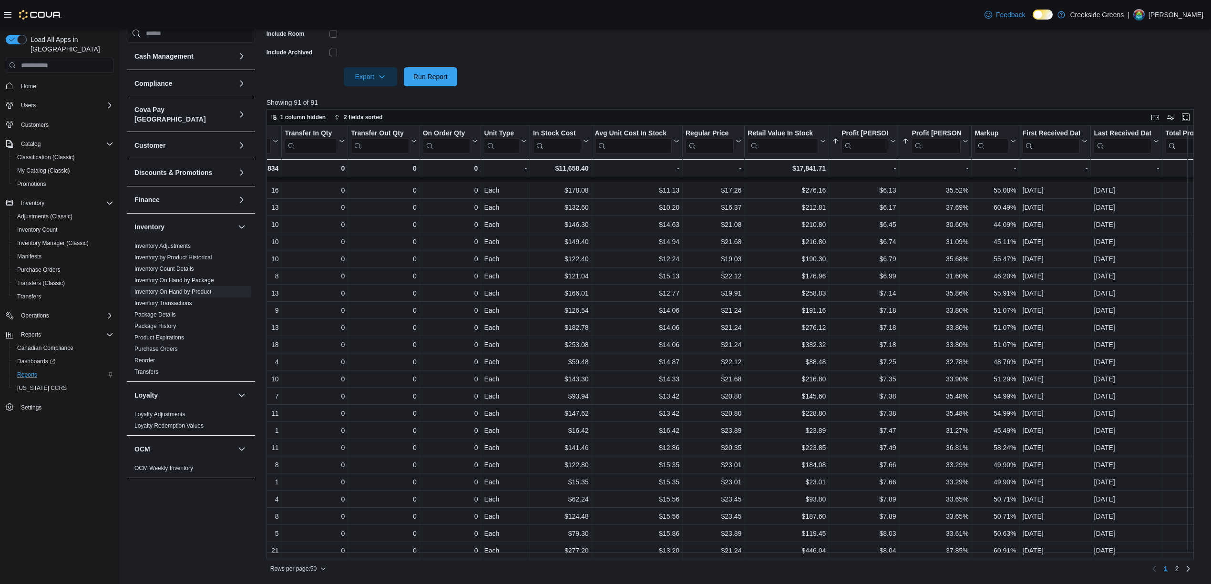
scroll to position [483, 441]
click at [1183, 573] on link "2" at bounding box center [1177, 568] width 11 height 15
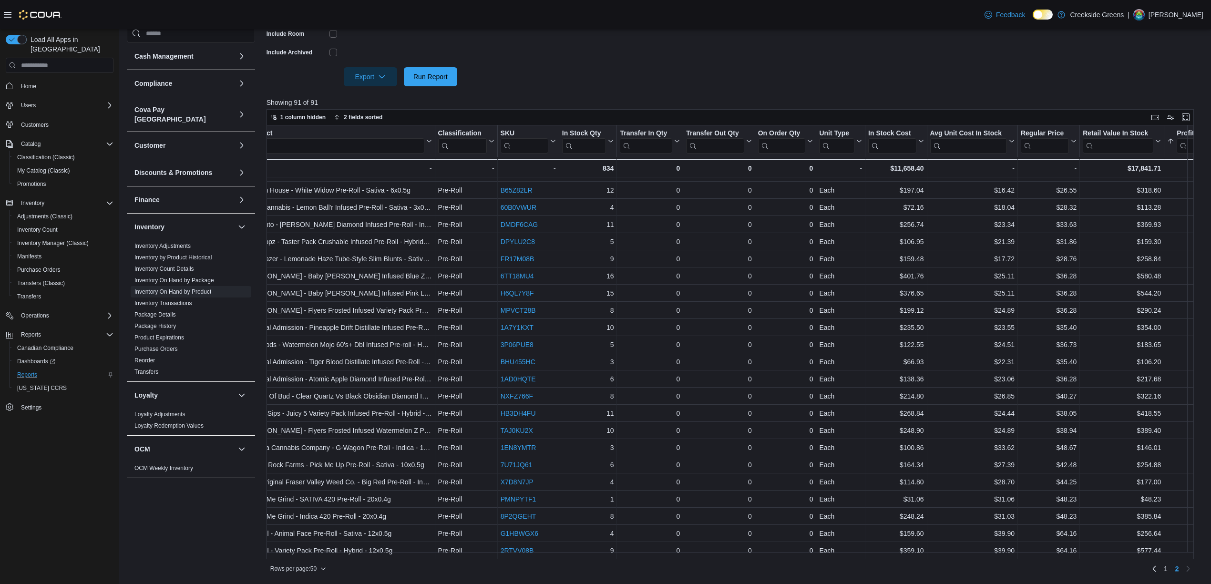
scroll to position [329, 0]
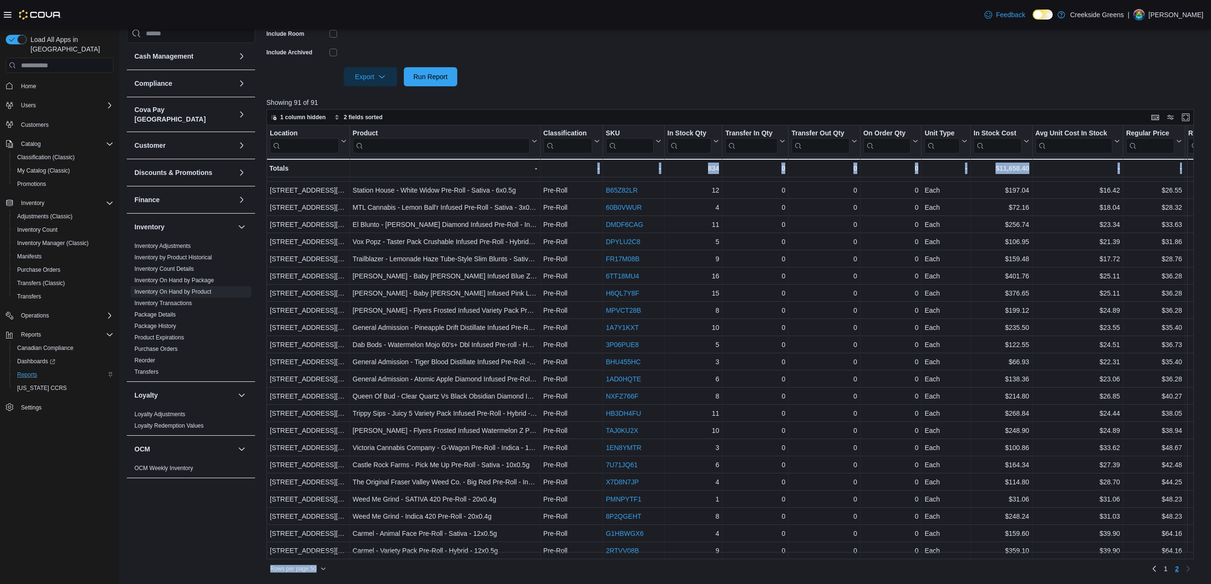
drag, startPoint x: 531, startPoint y: 557, endPoint x: 548, endPoint y: 557, distance: 16.7
click at [548, 557] on div "1 column hidden 2 fields sorted Location Click to view column header actions Pr…" at bounding box center [731, 342] width 928 height 467
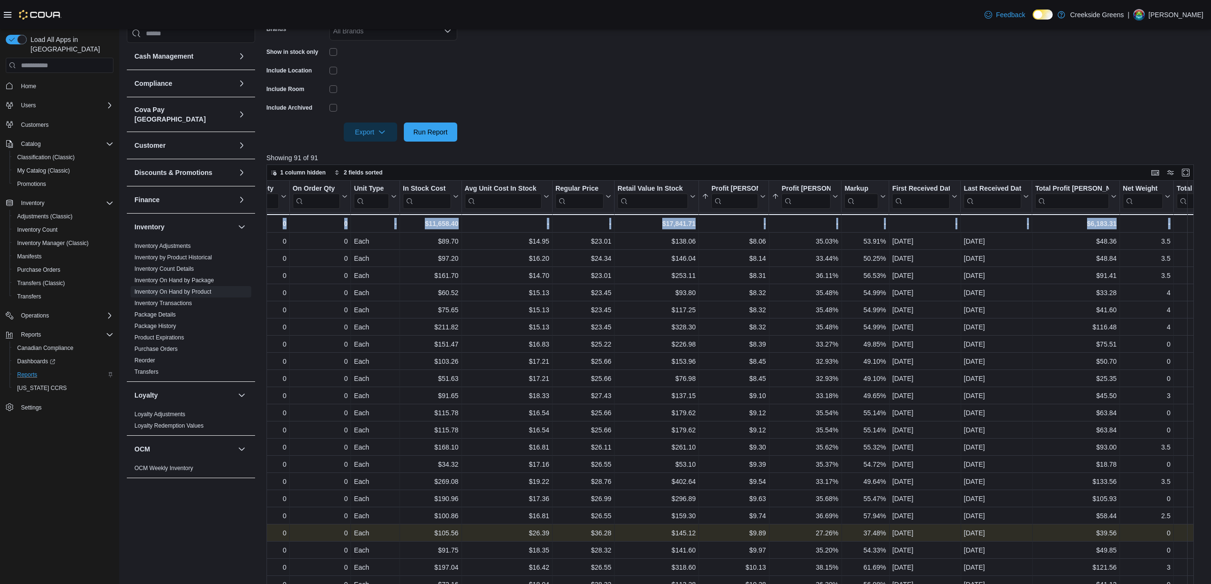
scroll to position [279, 0]
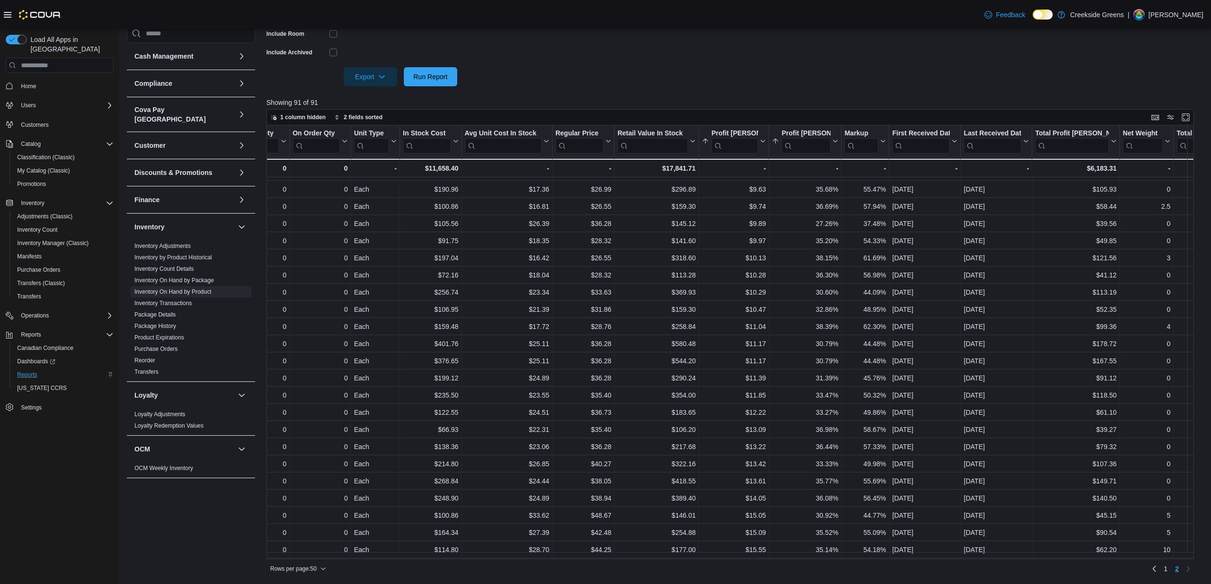
drag, startPoint x: 782, startPoint y: 559, endPoint x: 708, endPoint y: 556, distance: 74.4
click at [695, 556] on div "1 column hidden 2 fields sorted Location Click to view column header actions Pr…" at bounding box center [731, 342] width 928 height 467
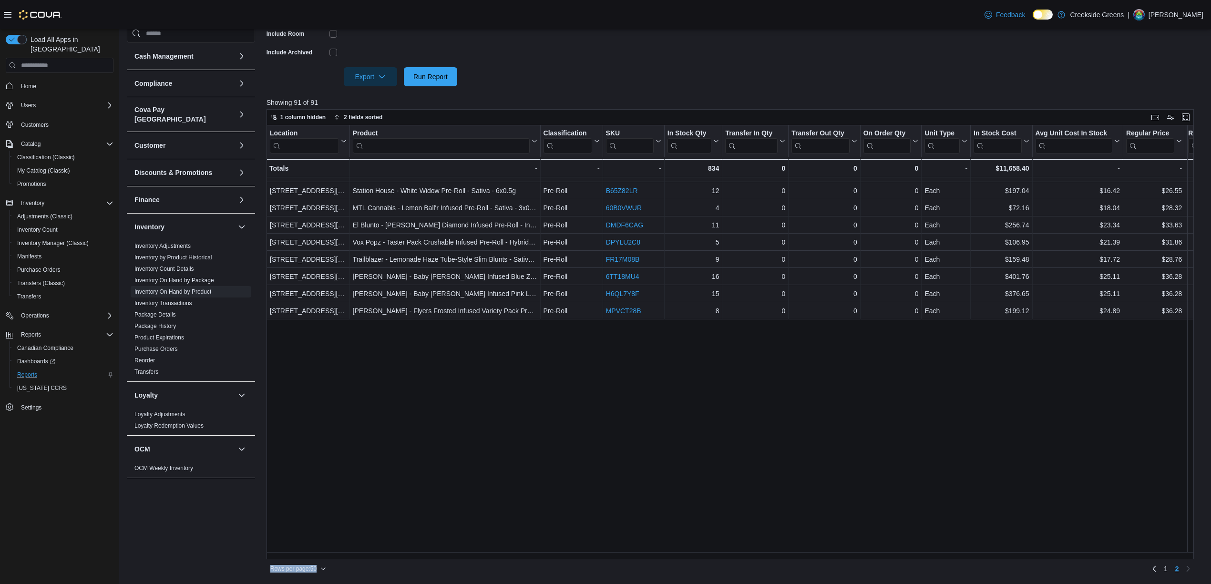
scroll to position [4, 0]
